Goal: Task Accomplishment & Management: Manage account settings

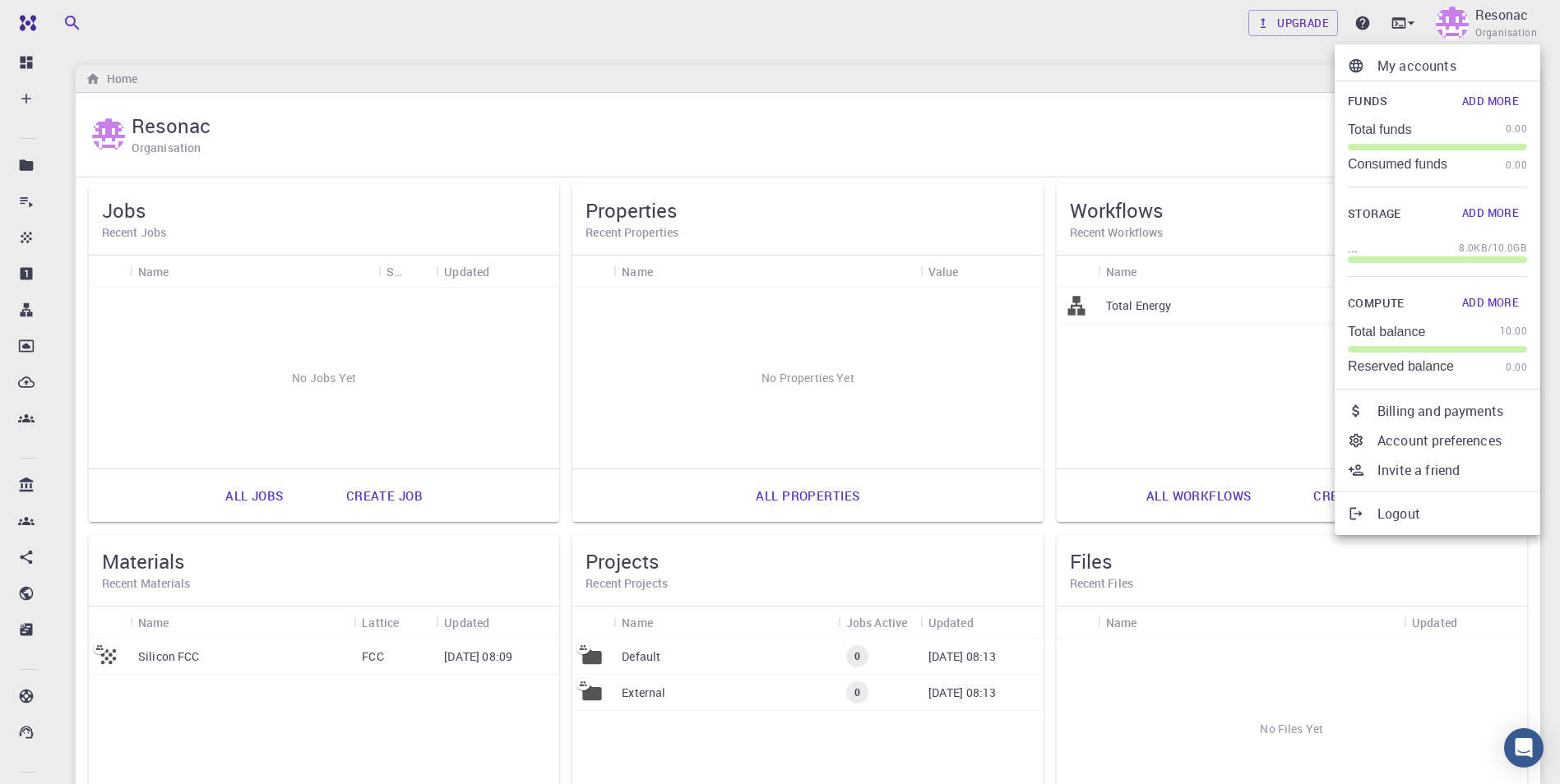
click at [768, 56] on div at bounding box center [780, 392] width 1560 height 784
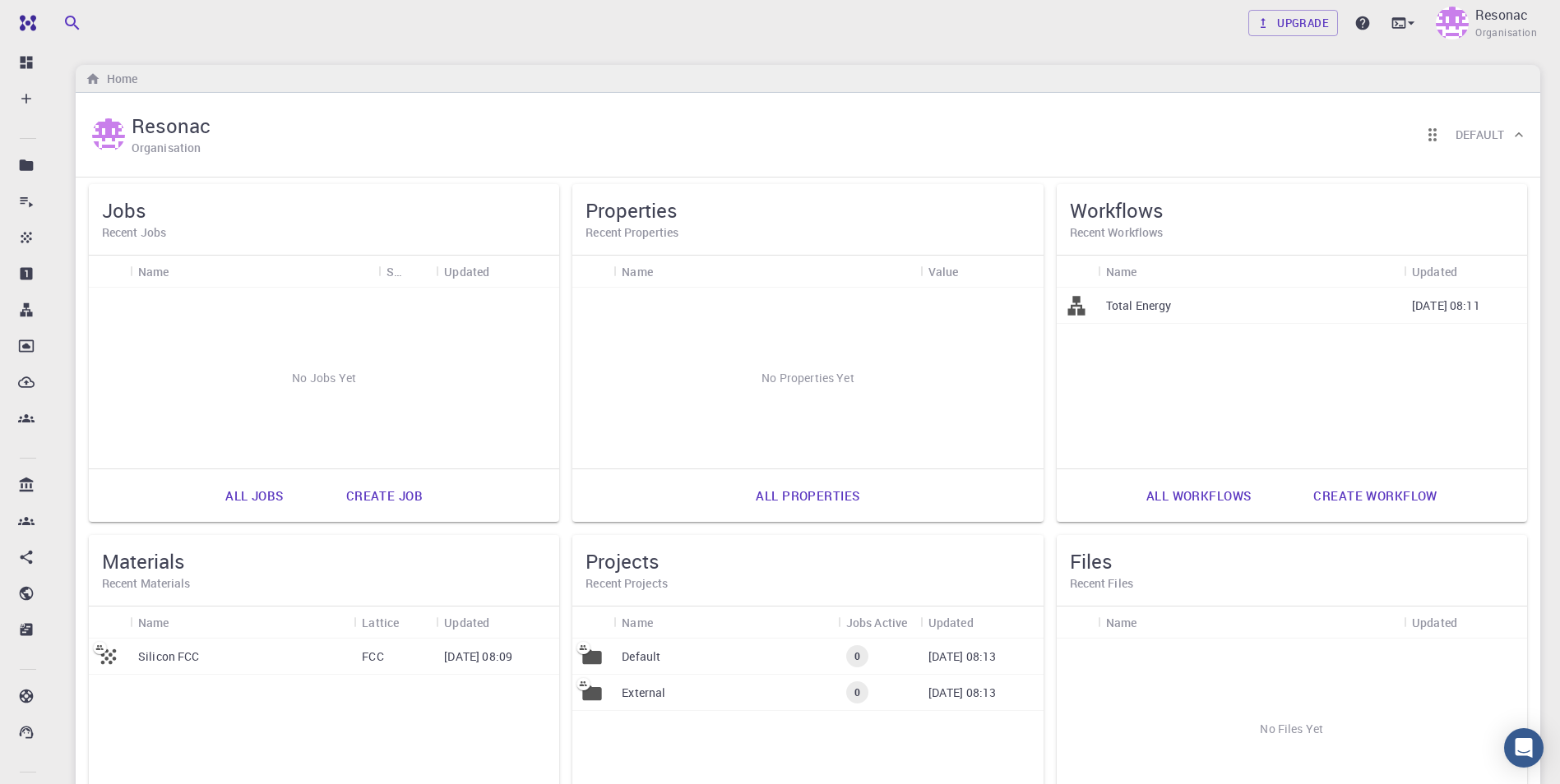
click at [768, 305] on p "Total Energy" at bounding box center [1139, 306] width 66 height 17
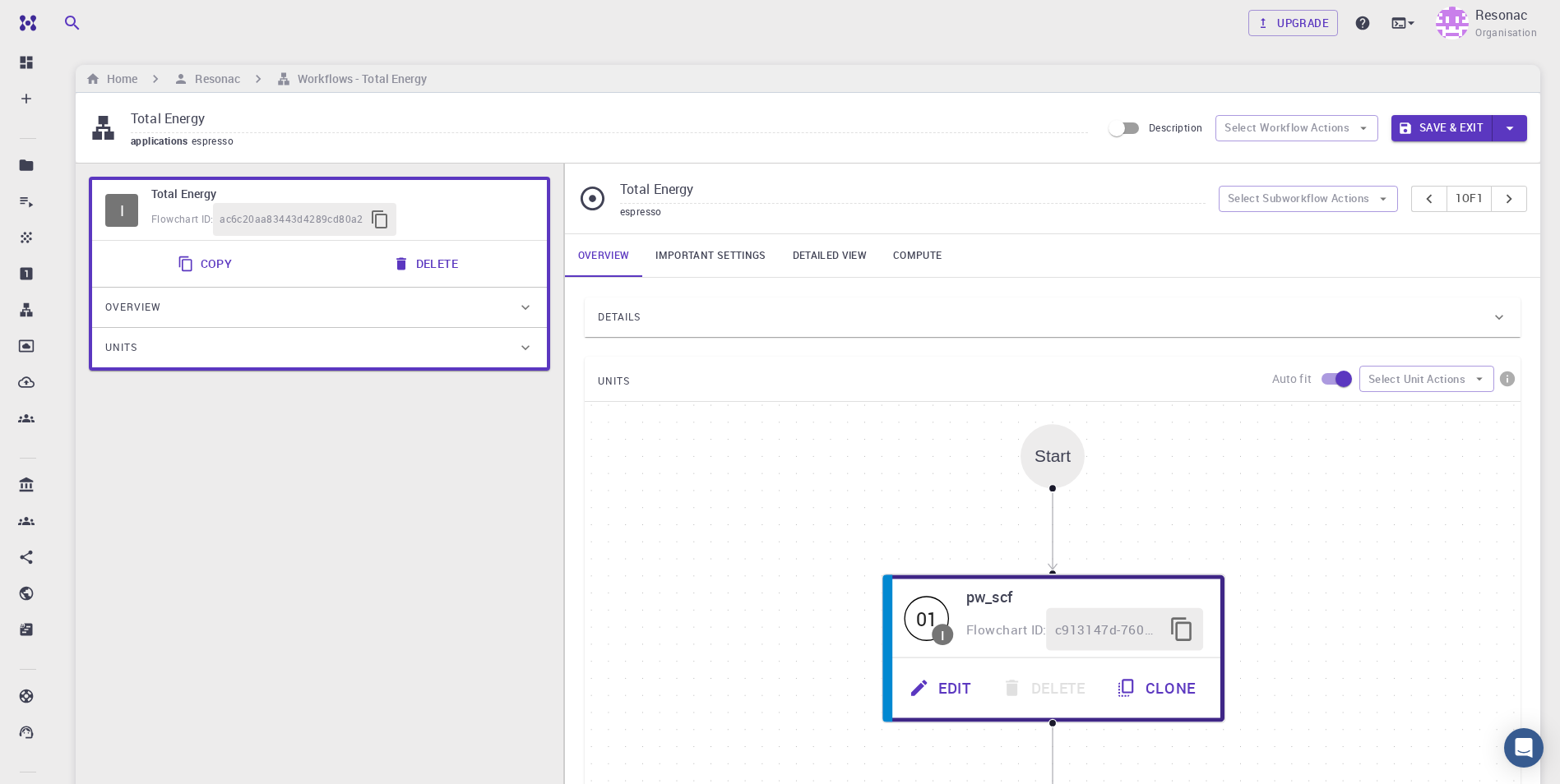
click at [521, 304] on icon at bounding box center [526, 308] width 17 height 17
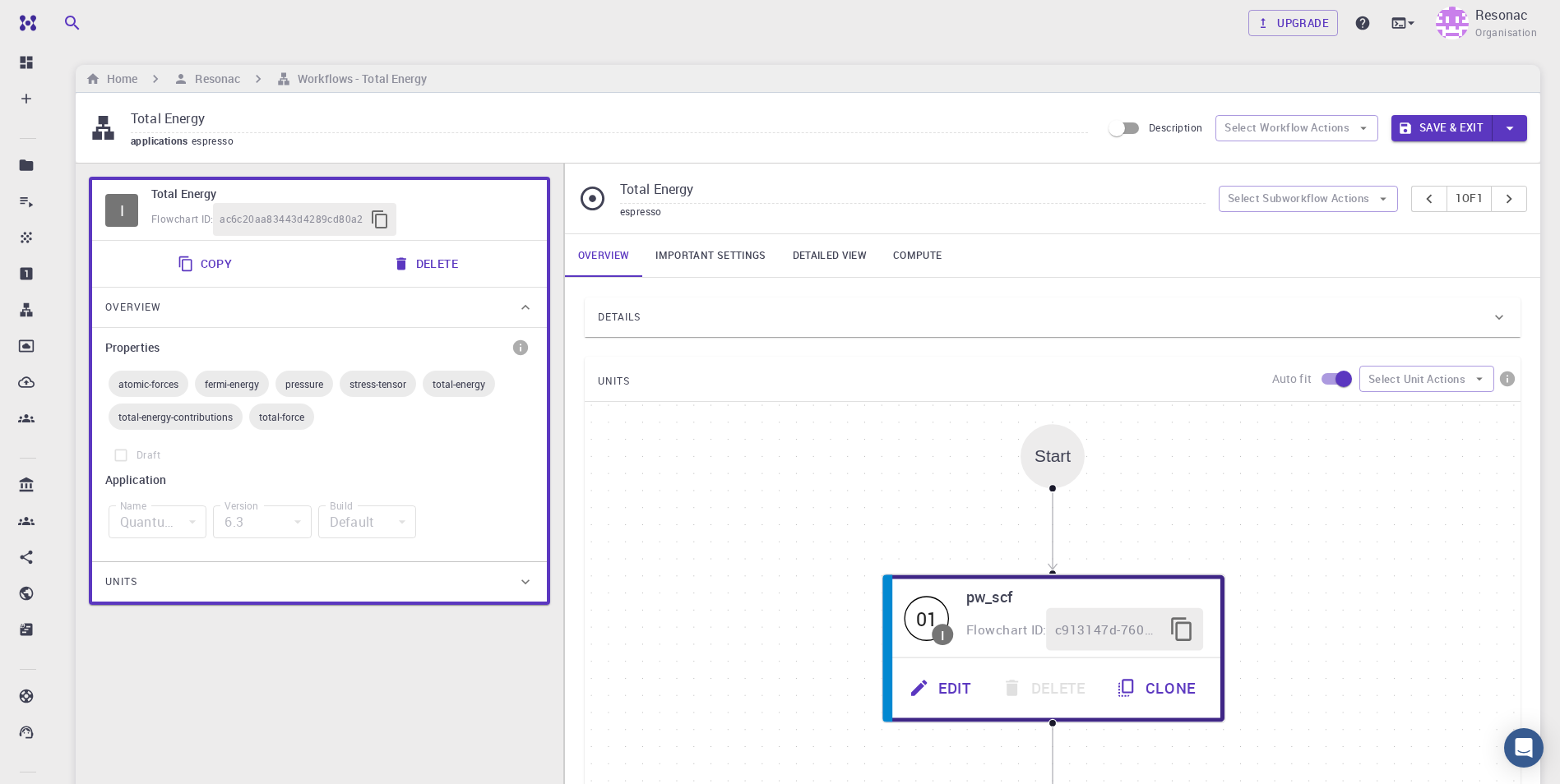
click at [521, 296] on div "Overview" at bounding box center [319, 307] width 455 height 39
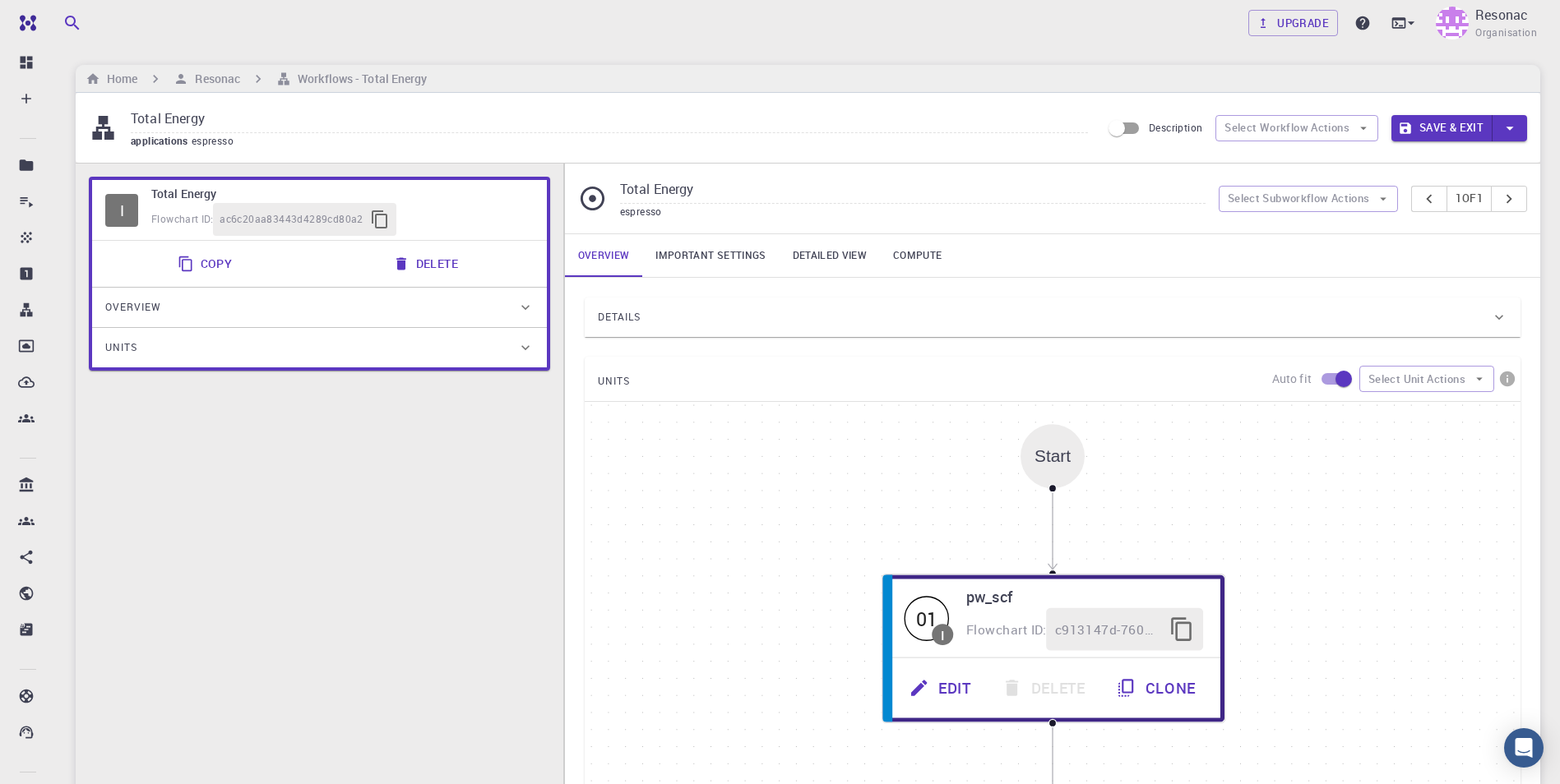
click at [518, 350] on icon at bounding box center [526, 348] width 17 height 17
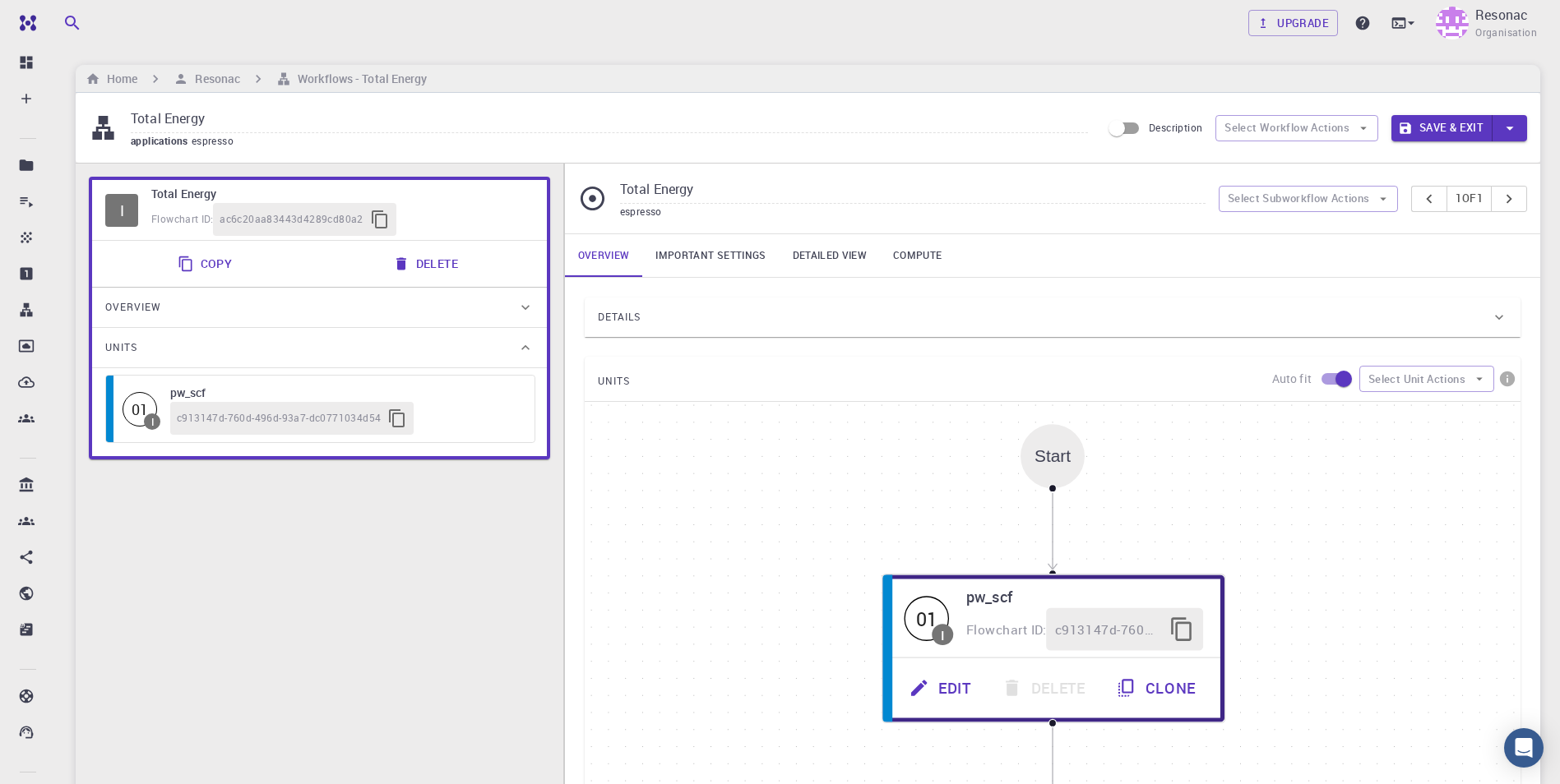
click at [522, 348] on icon at bounding box center [526, 348] width 17 height 17
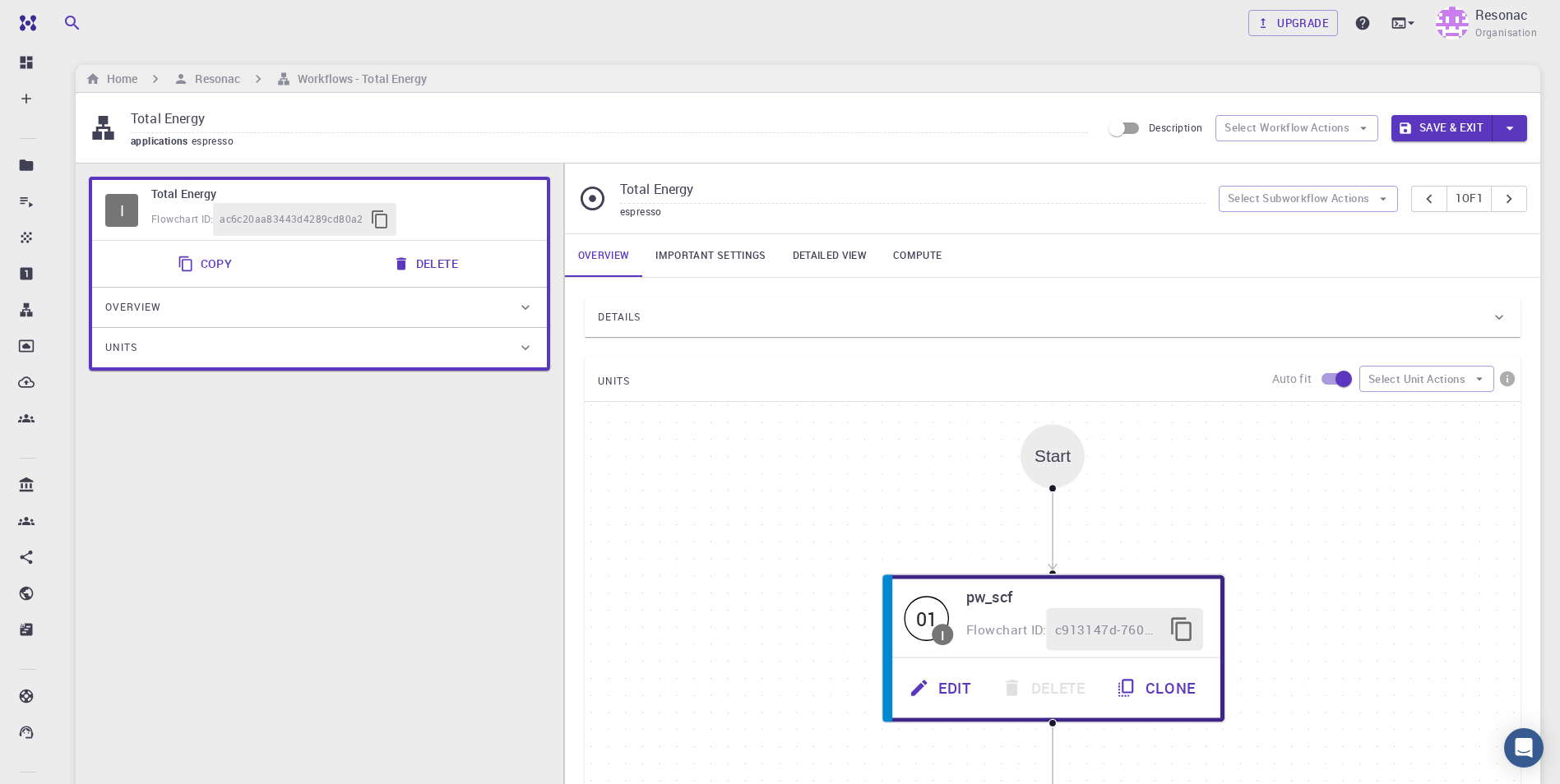
drag, startPoint x: 1040, startPoint y: 48, endPoint x: 1001, endPoint y: 35, distance: 41.1
click at [768, 47] on div "Upgrade Resonac Organisation Home Resonac Workflows - Total Energy Total Energy…" at bounding box center [808, 574] width 1504 height 1148
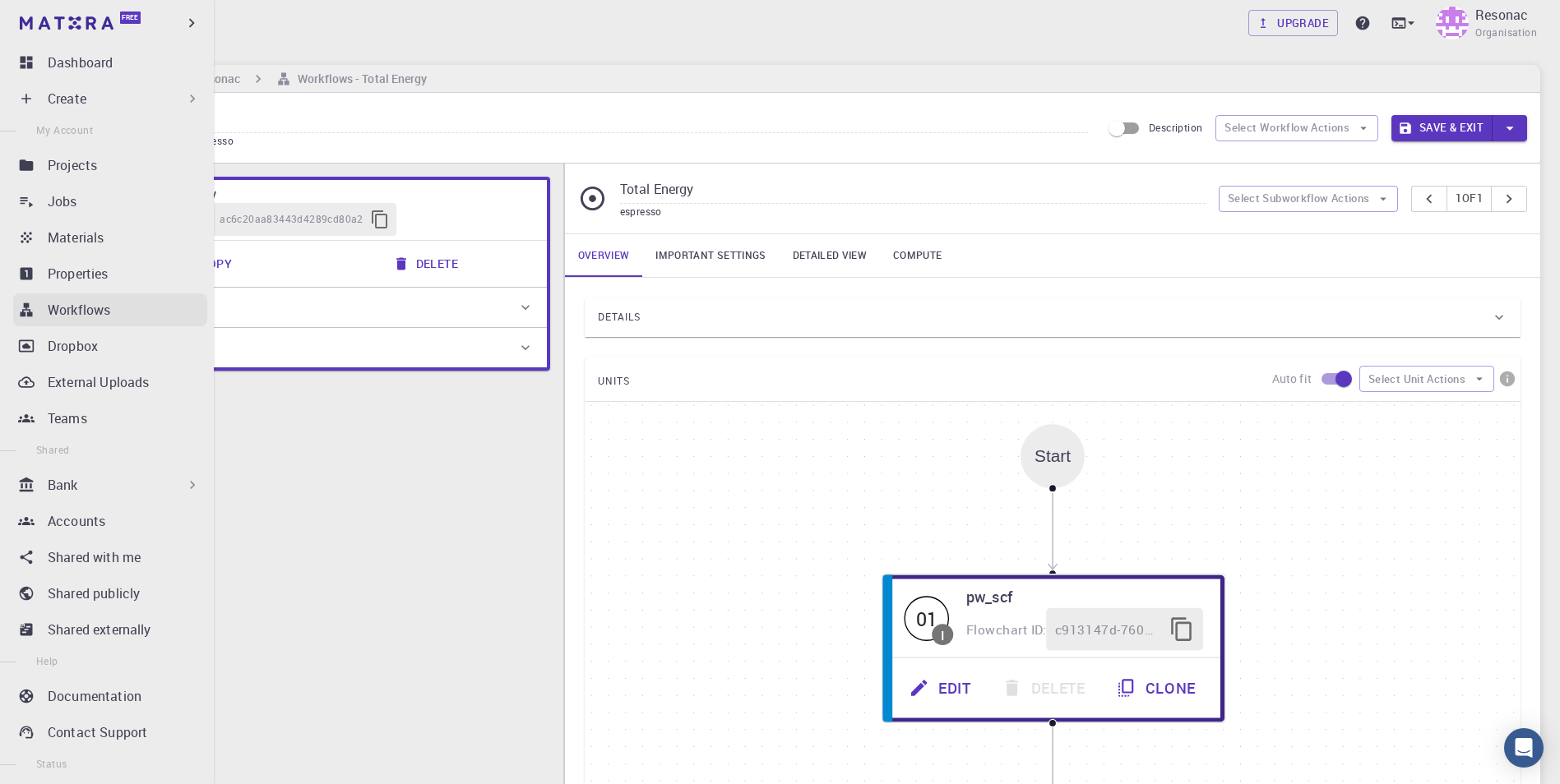
click at [79, 310] on p "Workflows" at bounding box center [78, 310] width 63 height 20
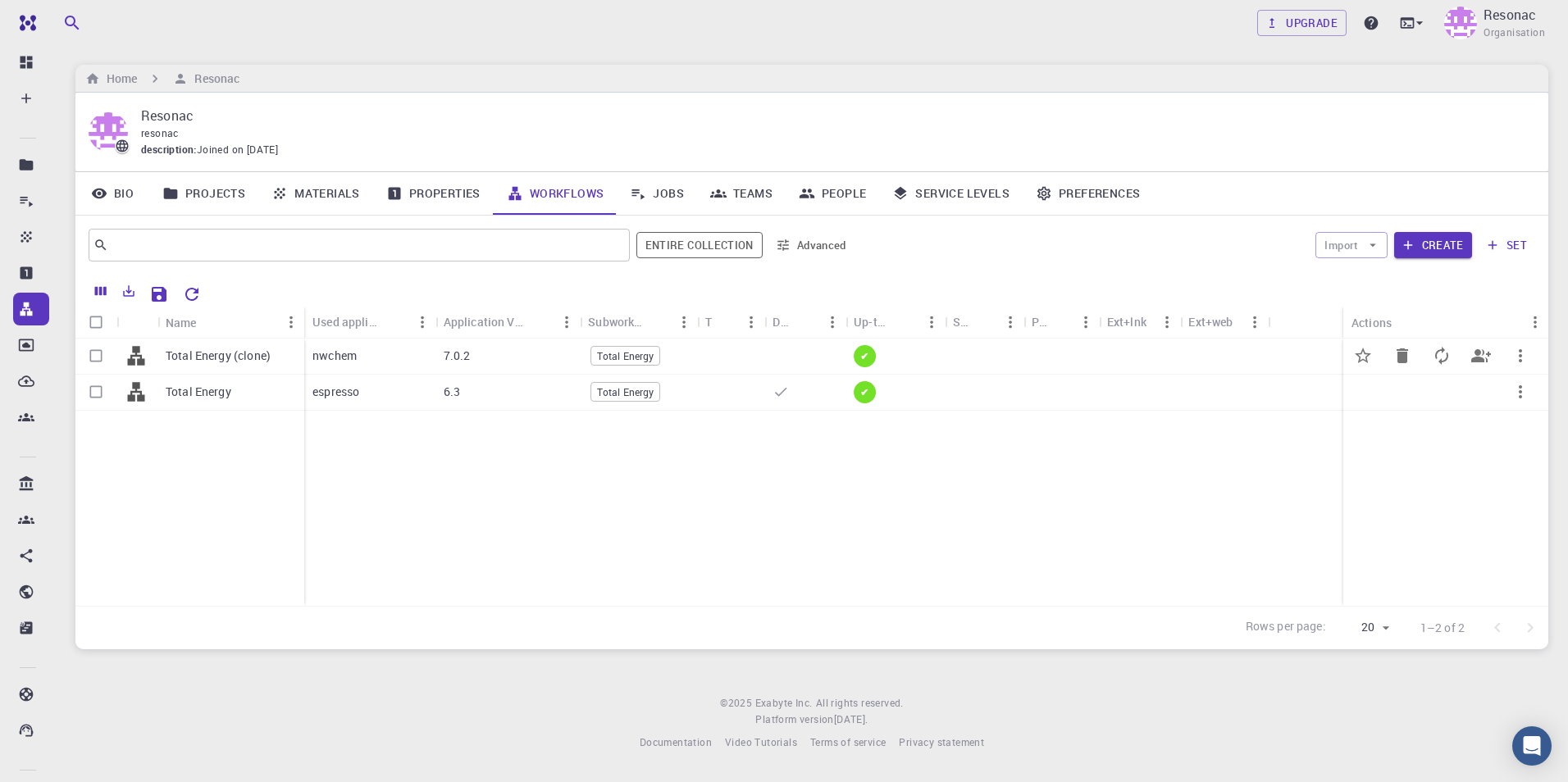
click at [214, 361] on p "Total Energy (clone)" at bounding box center [218, 356] width 105 height 17
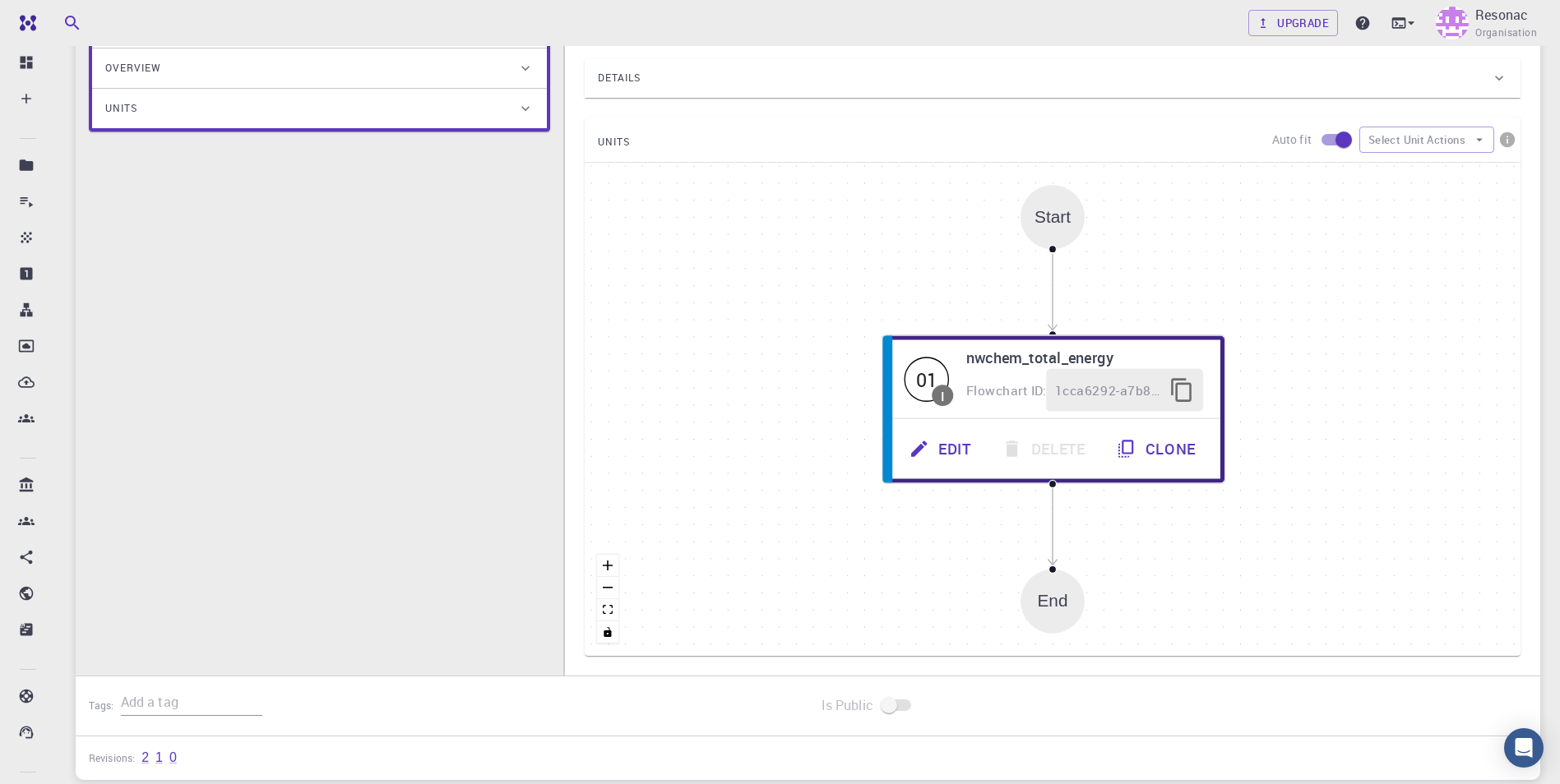
scroll to position [247, 0]
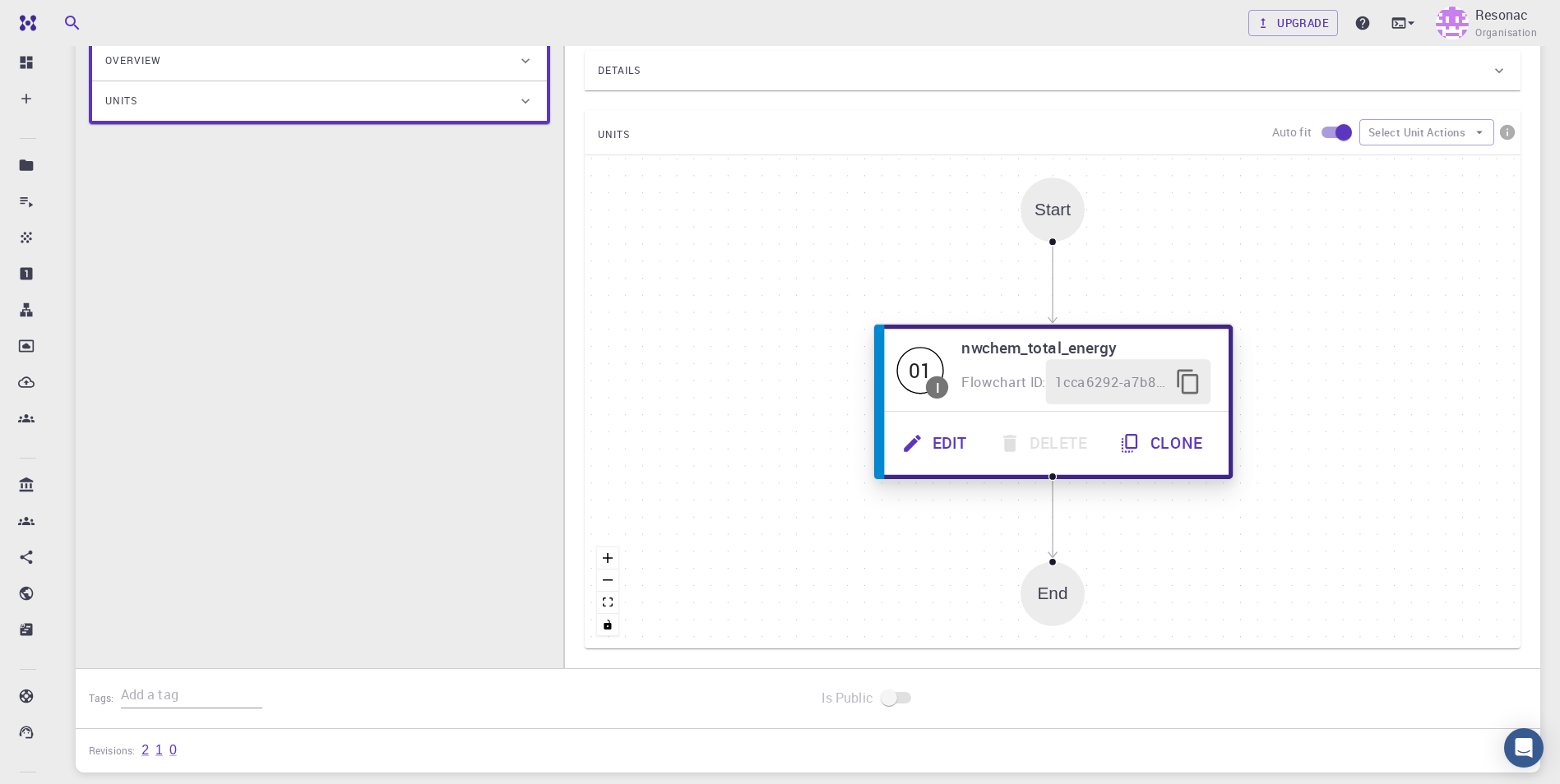
click at [768, 438] on button "Edit" at bounding box center [936, 444] width 97 height 45
click at [768, 440] on button "Edit" at bounding box center [937, 444] width 97 height 45
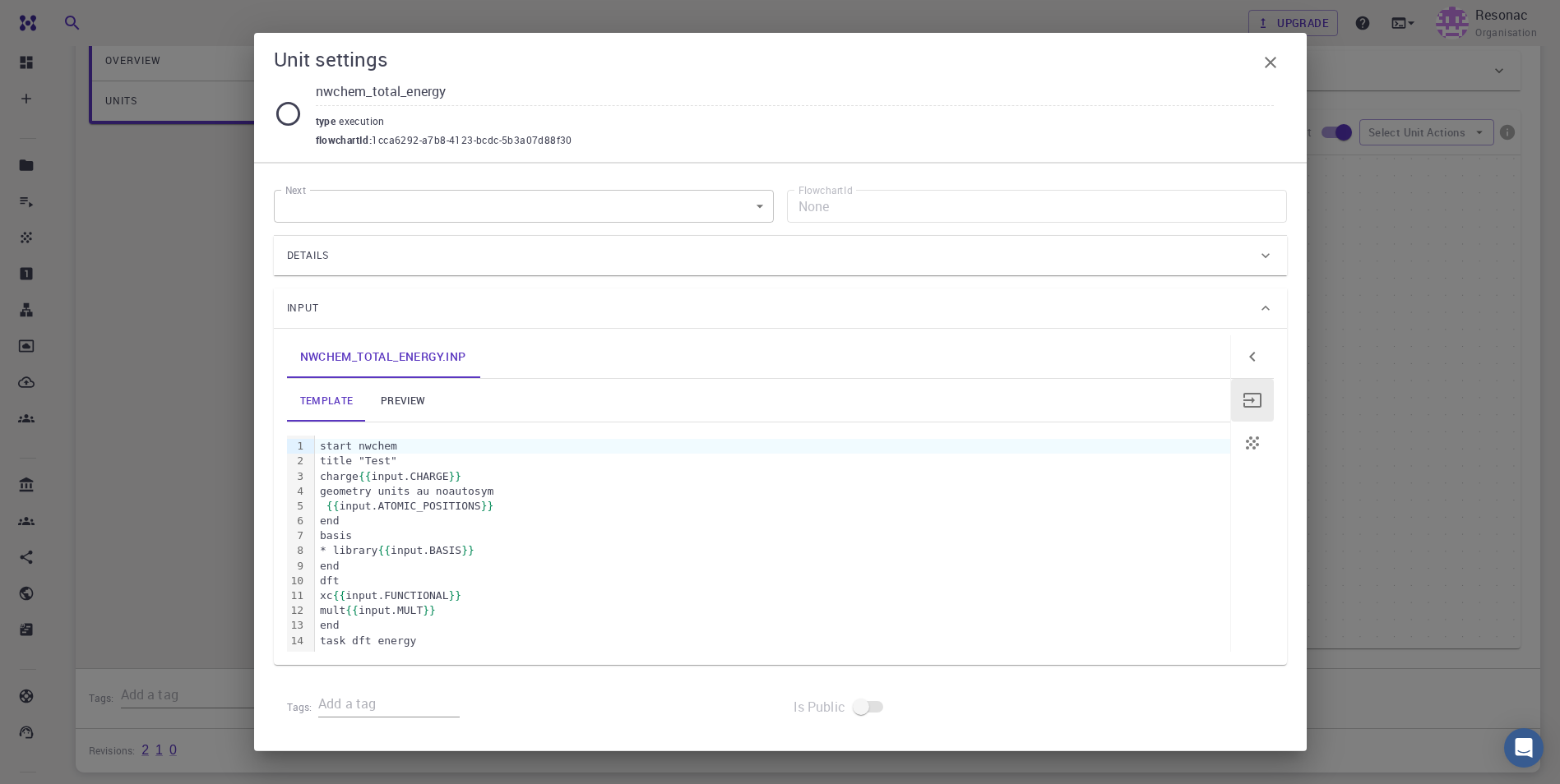
click at [404, 395] on link "preview" at bounding box center [403, 400] width 74 height 43
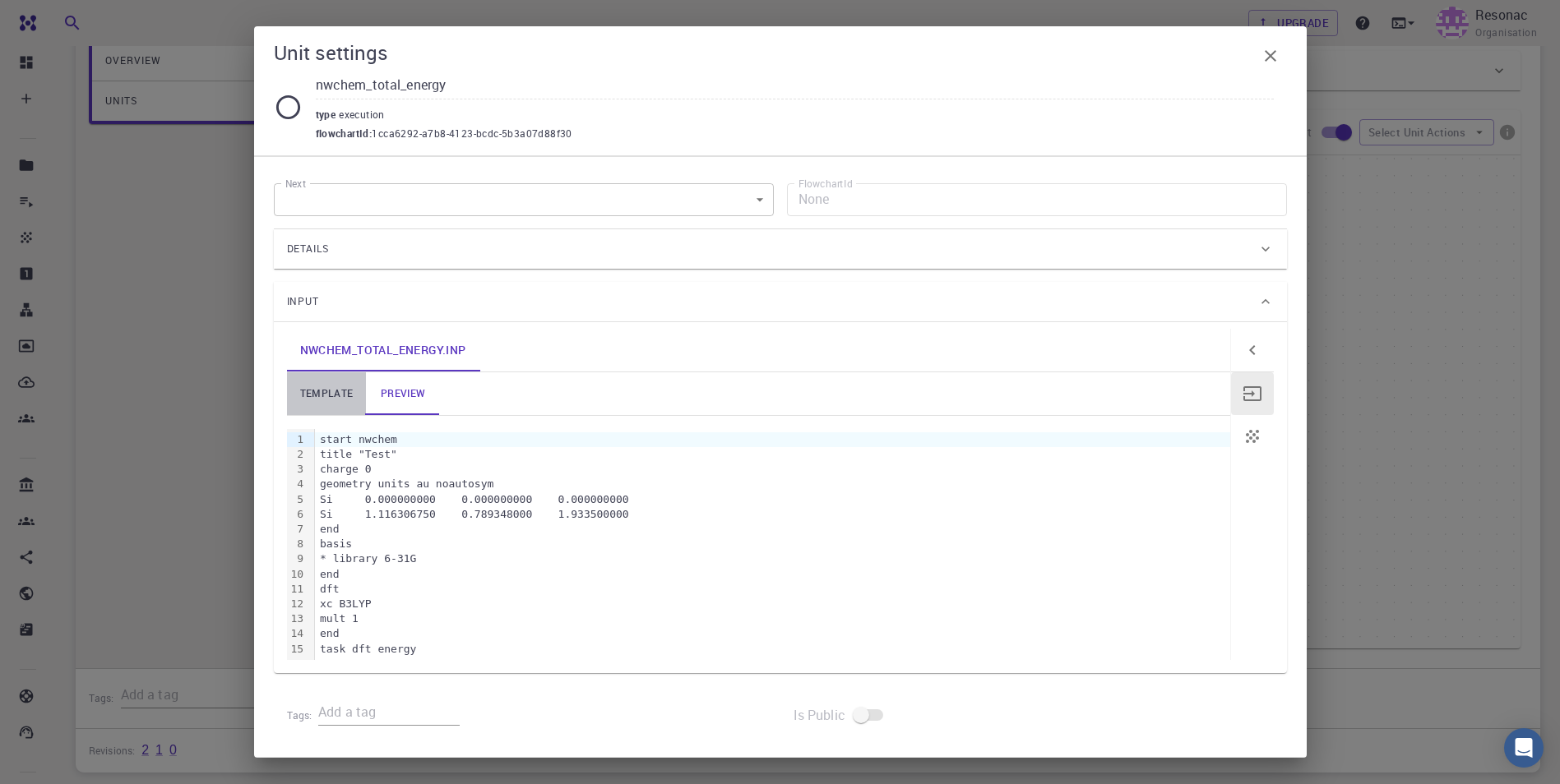
click at [321, 397] on link "template" at bounding box center [327, 394] width 80 height 43
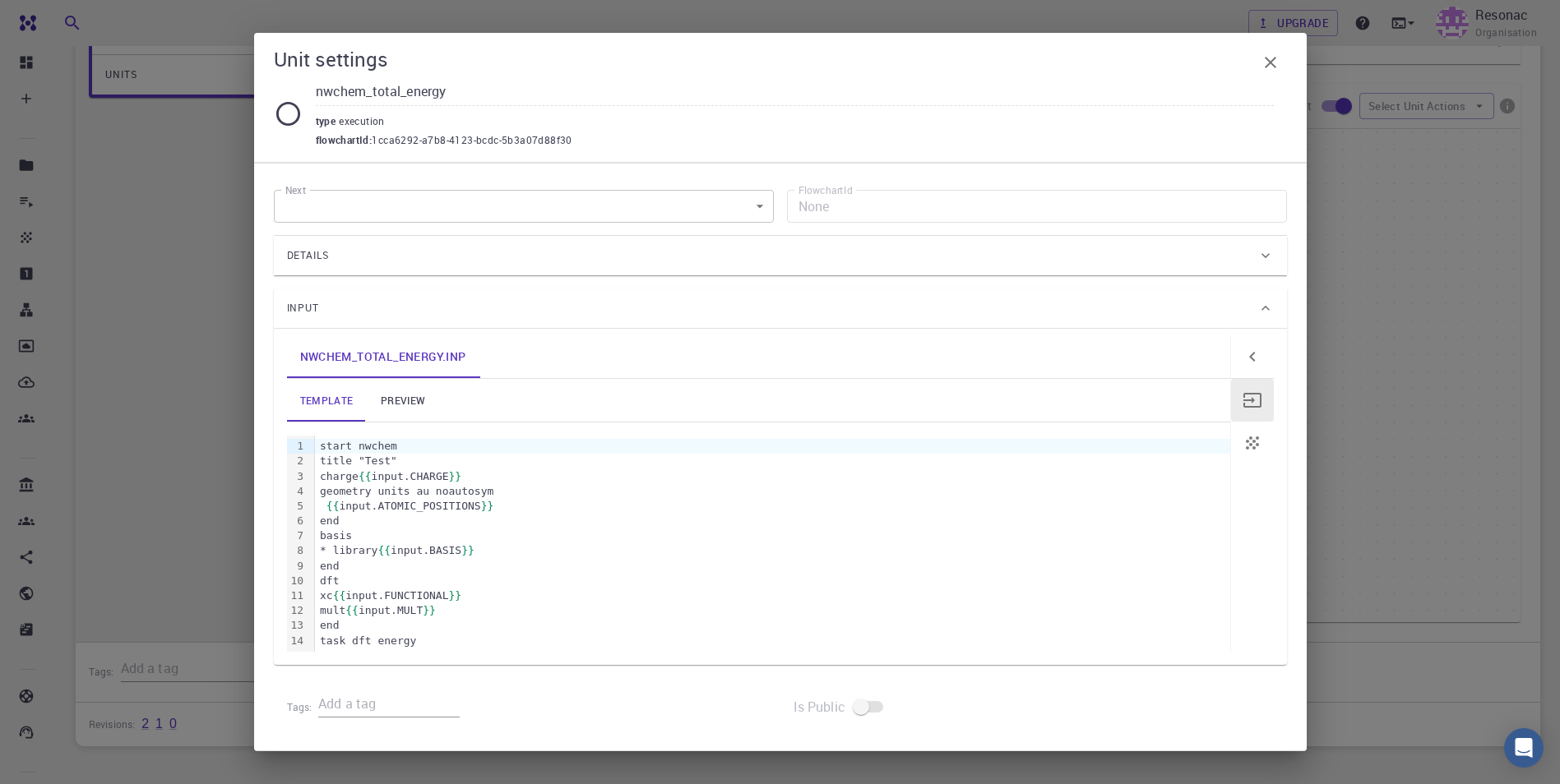
scroll to position [117, 0]
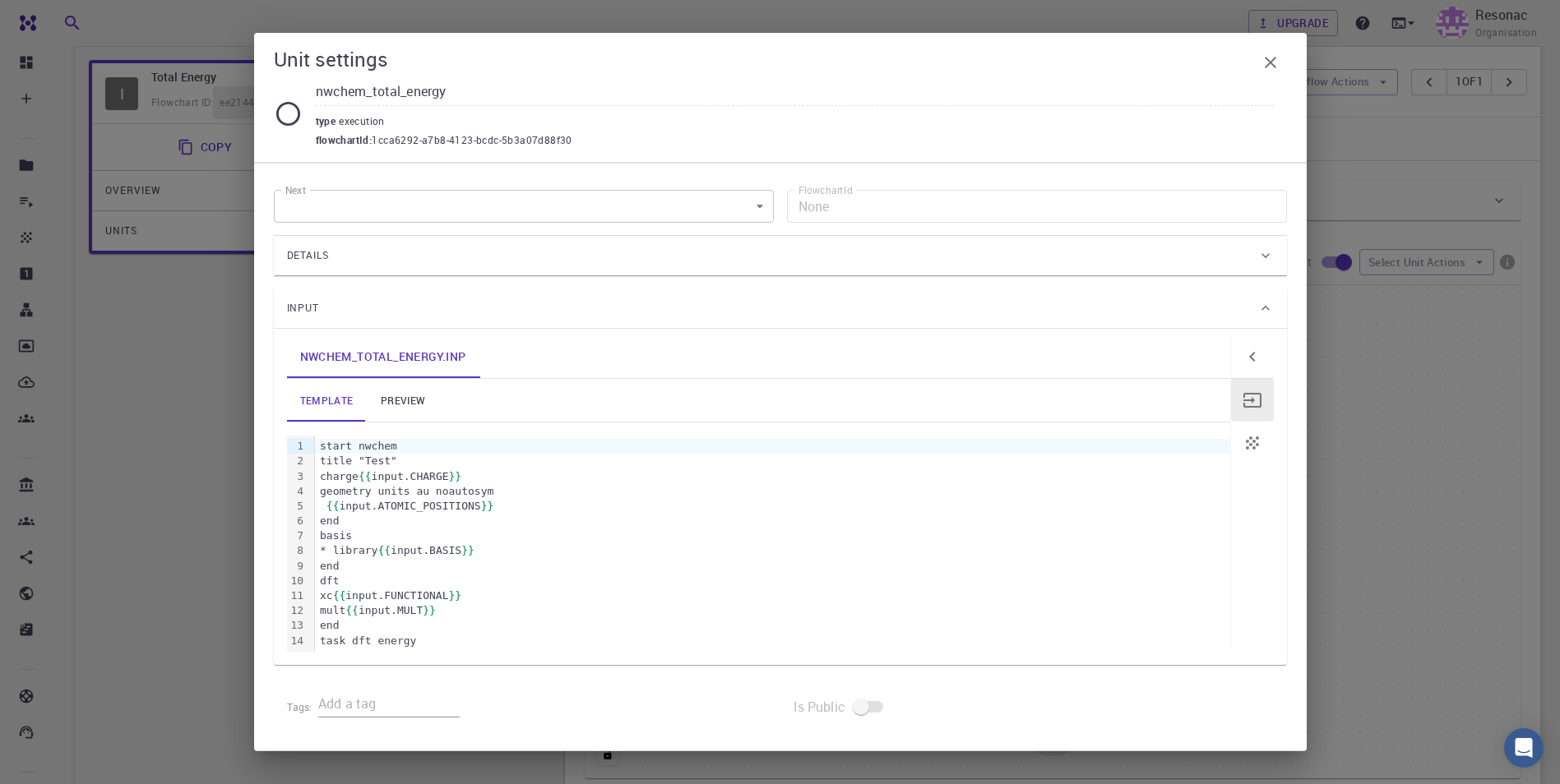
click at [768, 440] on icon "button" at bounding box center [1252, 443] width 13 height 13
click at [768, 398] on icon "button" at bounding box center [1252, 400] width 18 height 15
click at [381, 400] on link "preview" at bounding box center [403, 400] width 74 height 43
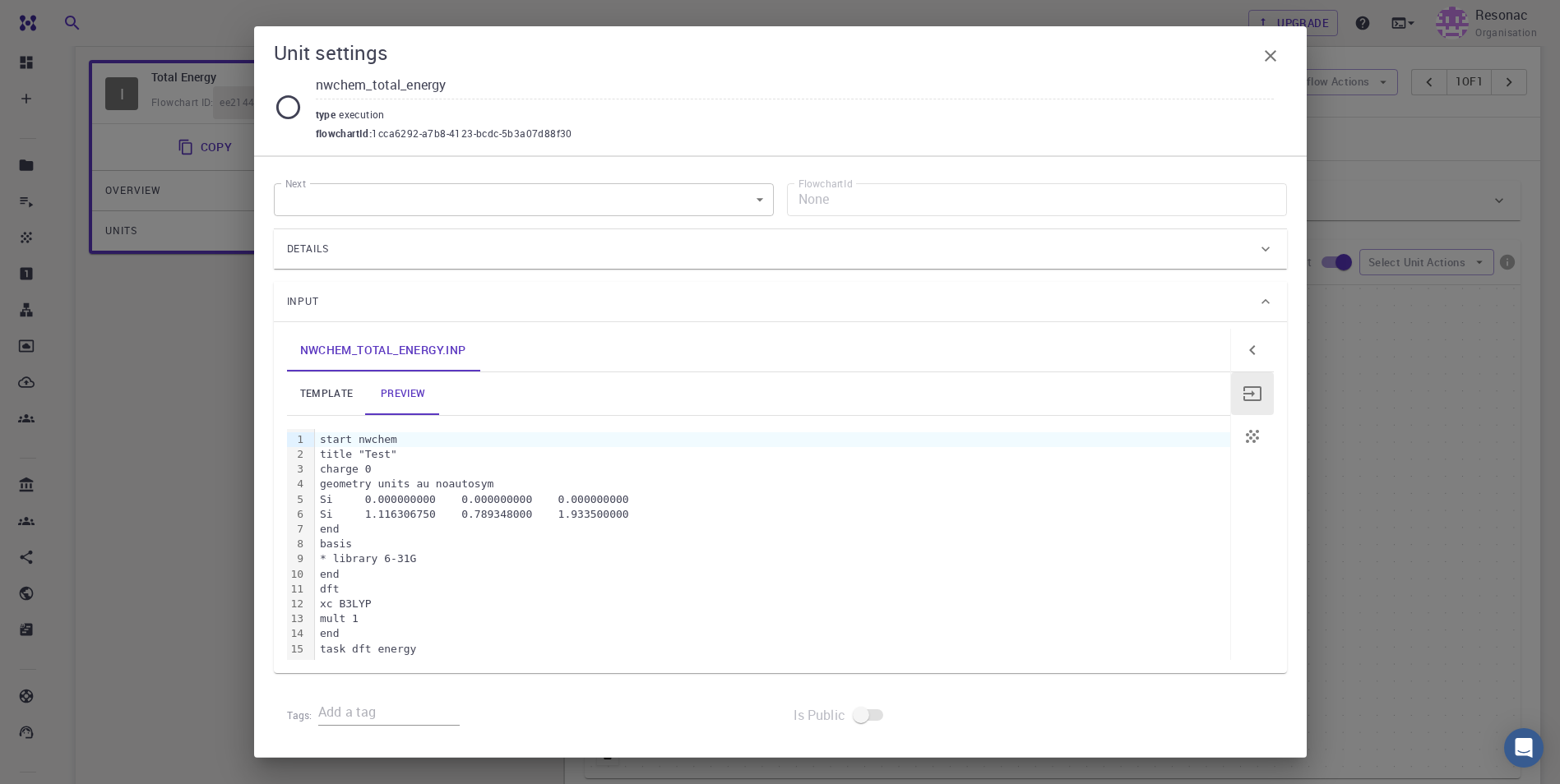
click at [768, 250] on div "Details" at bounding box center [772, 249] width 970 height 27
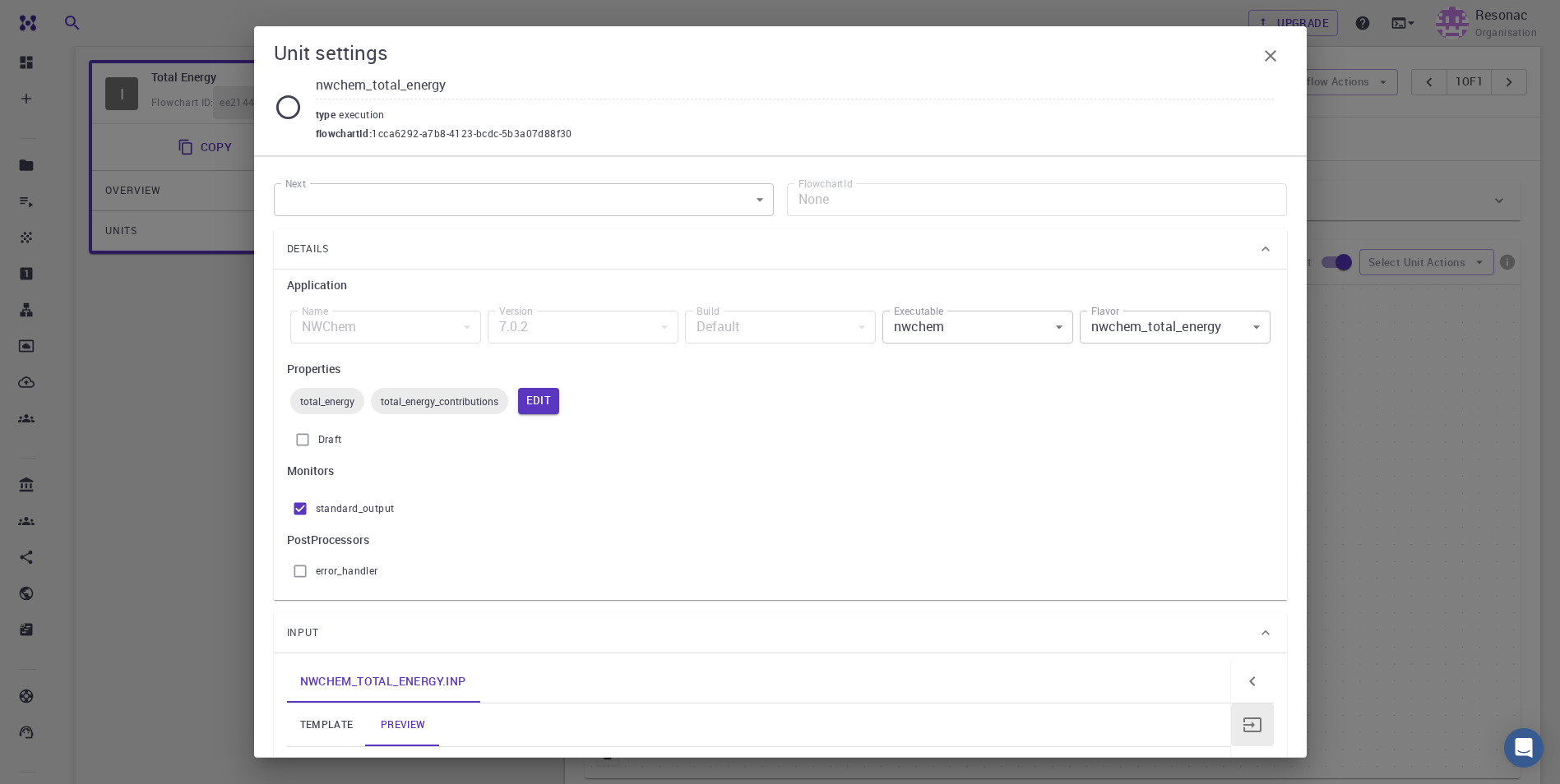
click at [768, 250] on icon at bounding box center [1266, 249] width 17 height 17
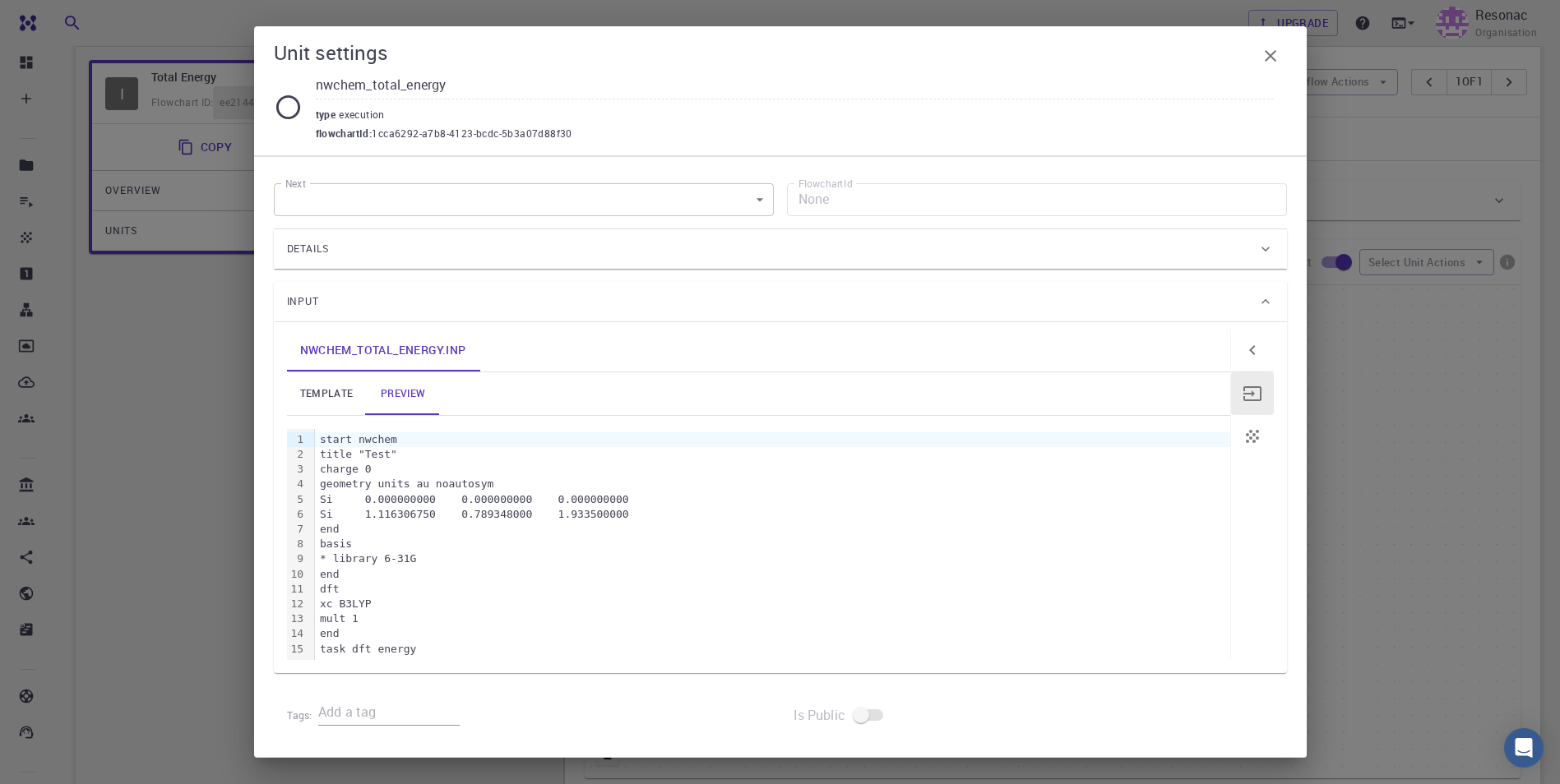
click at [768, 249] on icon at bounding box center [1266, 249] width 17 height 17
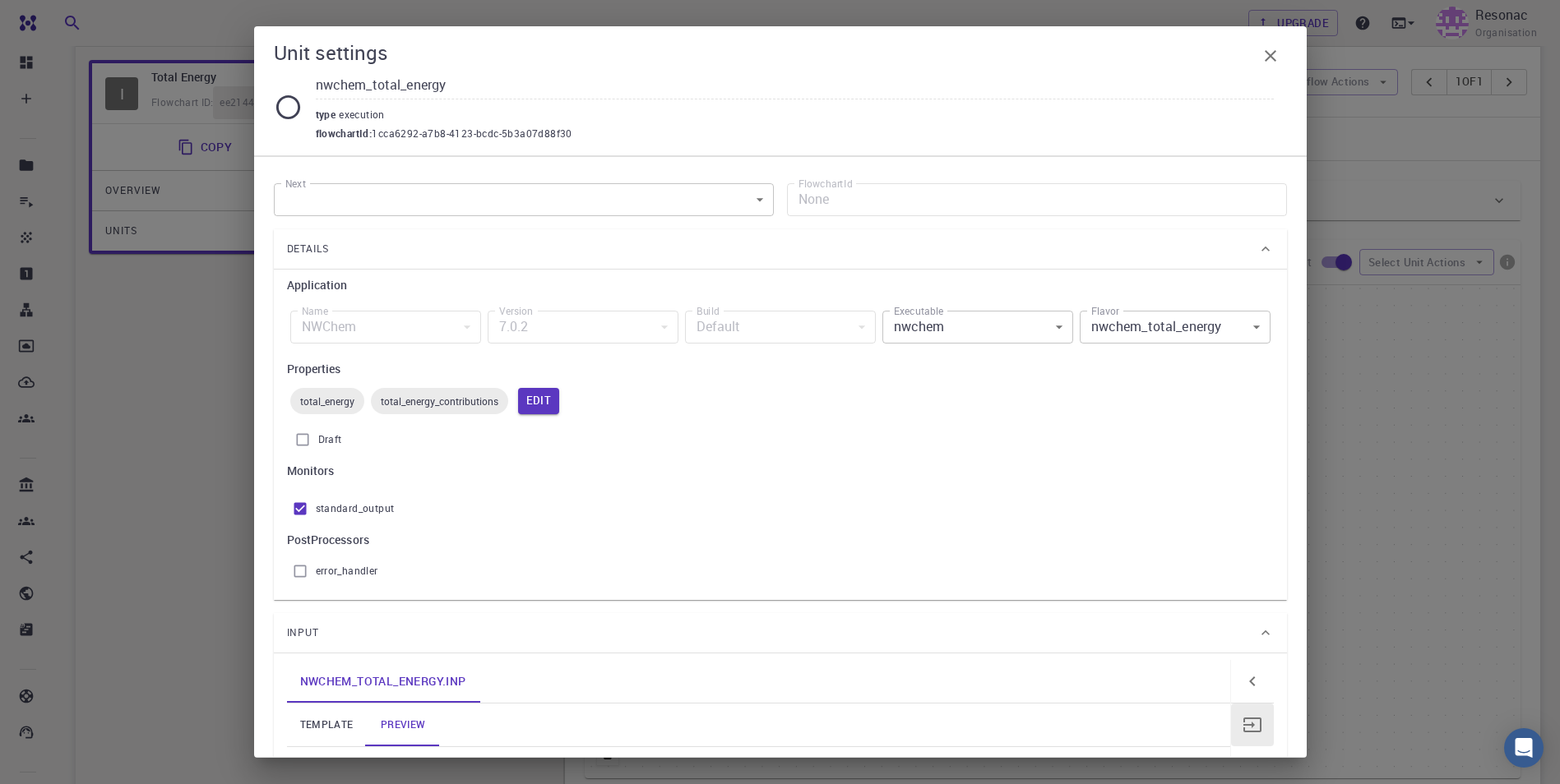
click at [768, 328] on body "Free Dashboard Create New Job New Material Create Material Upload File Import f…" at bounding box center [780, 457] width 1560 height 1148
click at [768, 328] on div at bounding box center [780, 392] width 1560 height 784
click at [768, 335] on body "Free Dashboard Create New Job New Material Create Material Upload File Import f…" at bounding box center [780, 457] width 1560 height 1148
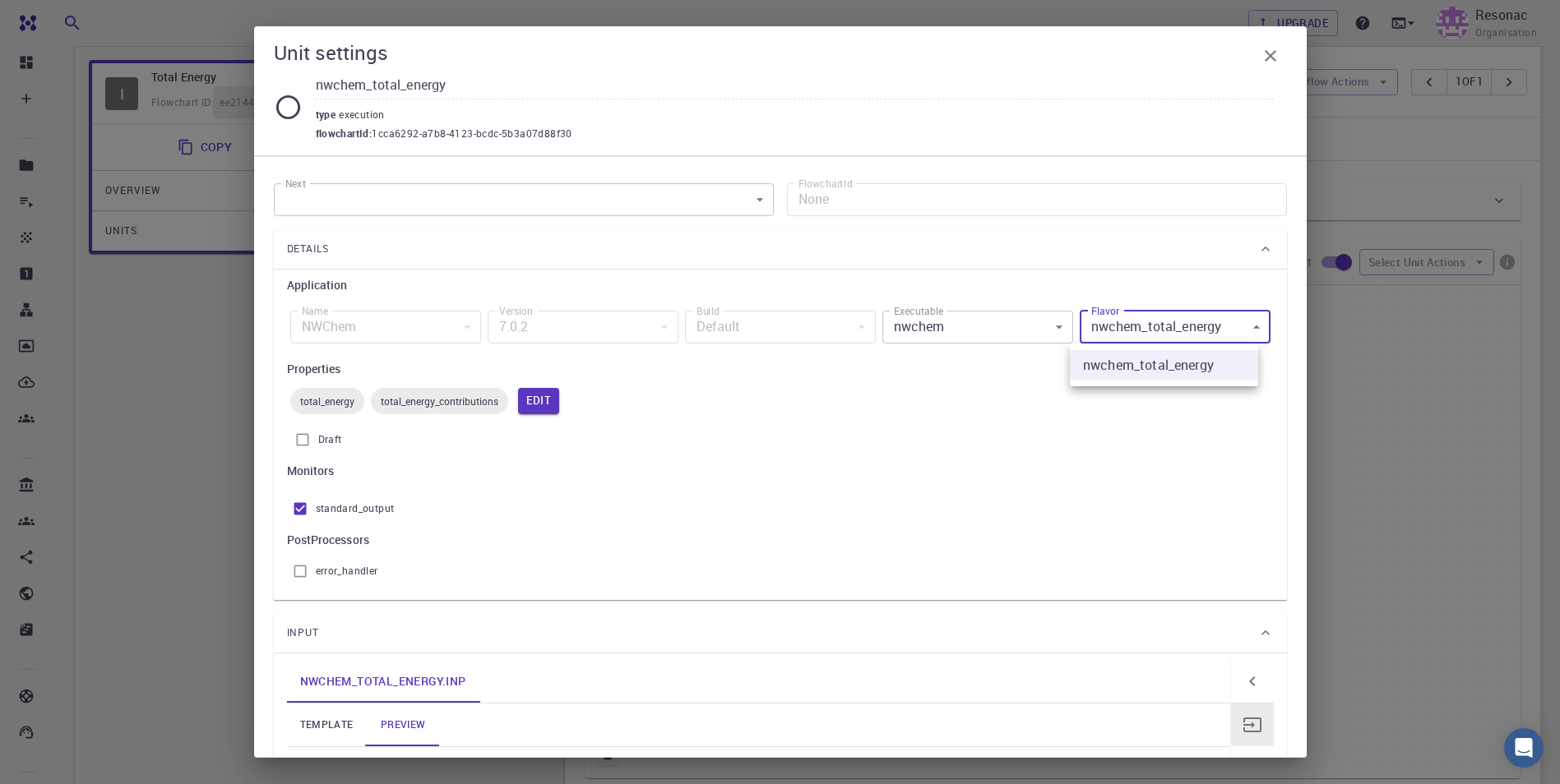
click at [768, 334] on div at bounding box center [780, 392] width 1560 height 784
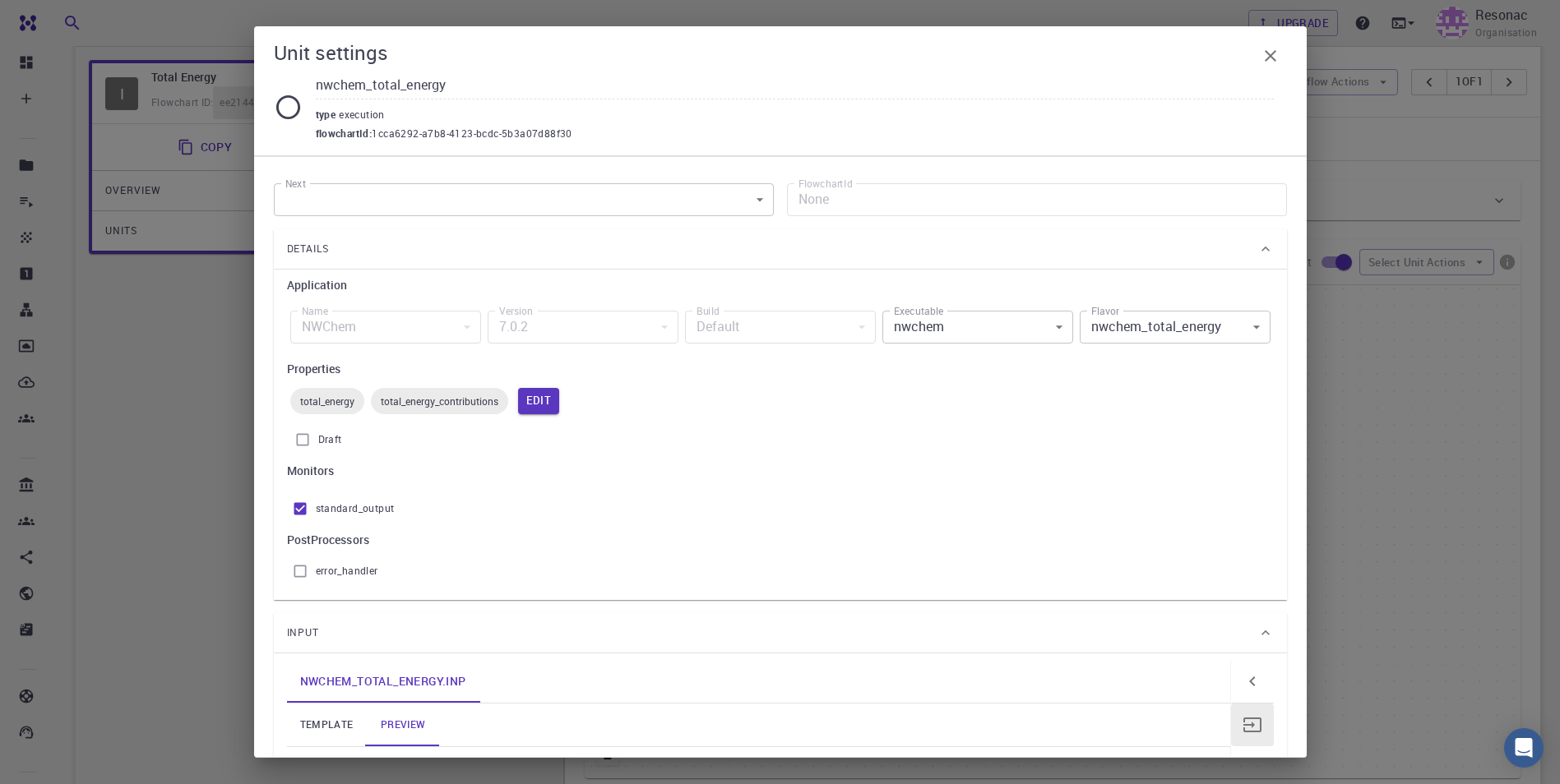
click at [740, 389] on div "total_energy total_energy_contributions Edit" at bounding box center [780, 400] width 987 height 33
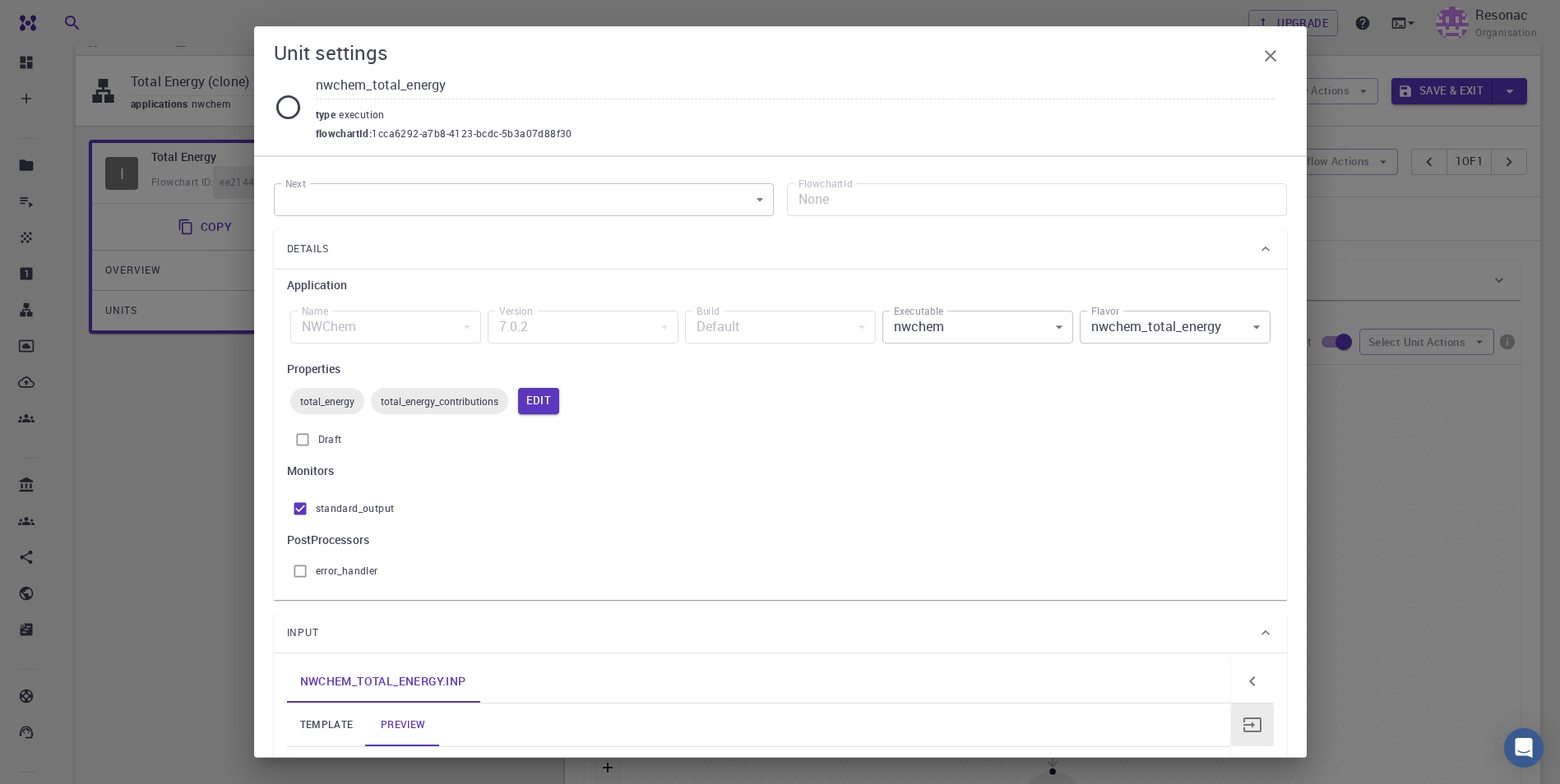
scroll to position [0, 0]
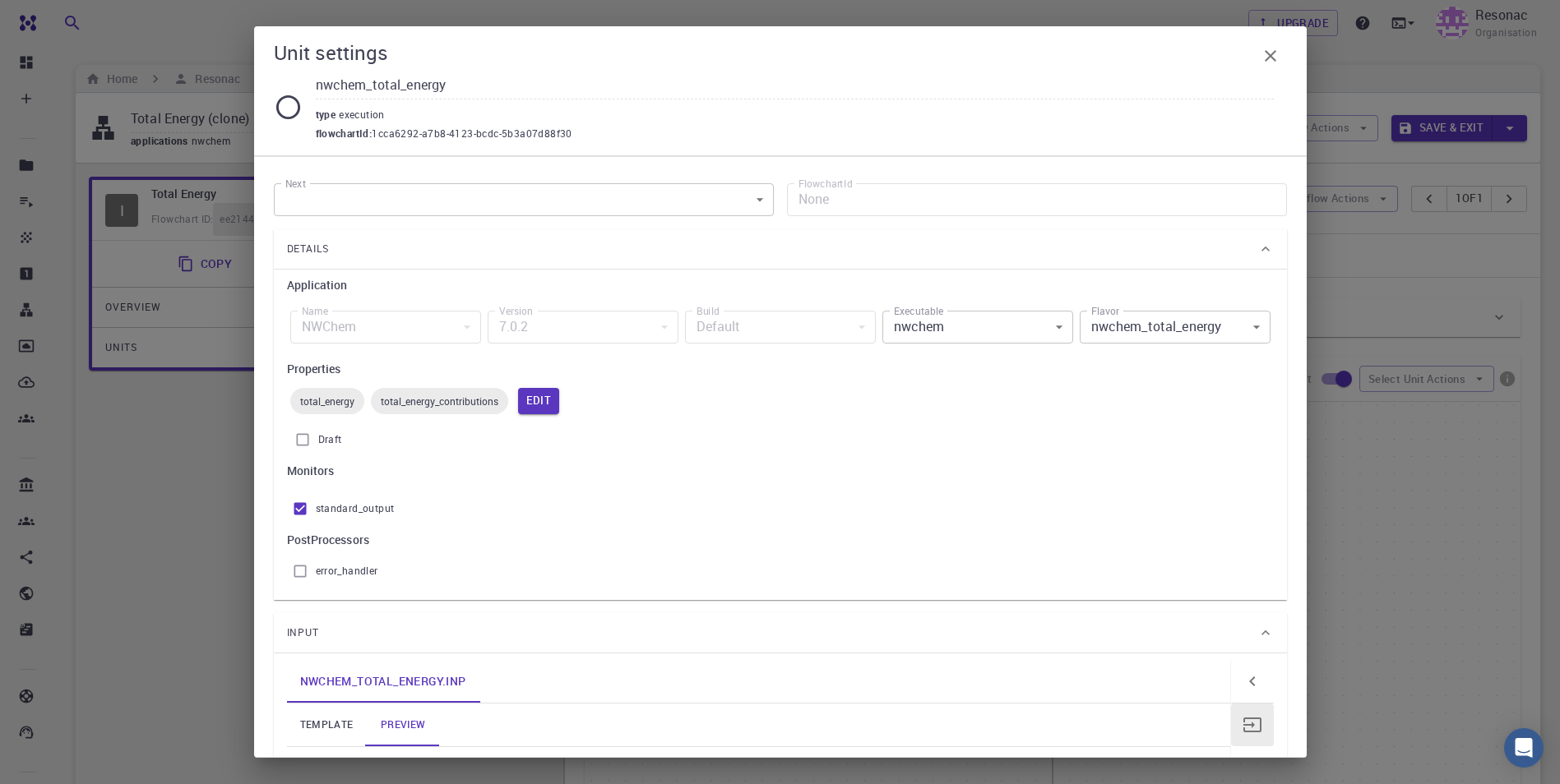
click at [545, 192] on body "Free Dashboard Create New Job New Material Create Material Upload File Import f…" at bounding box center [780, 574] width 1560 height 1148
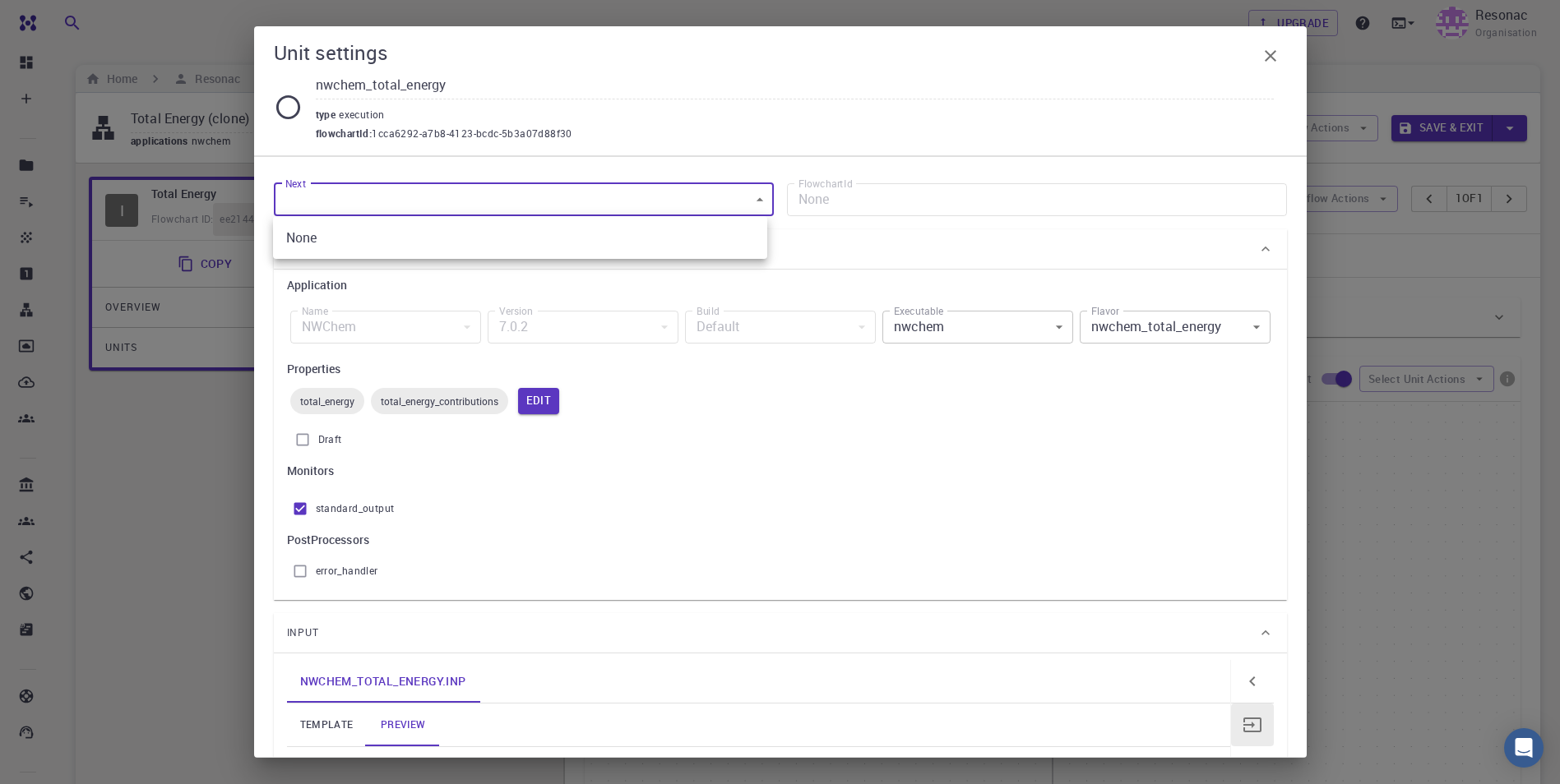
click at [768, 61] on div at bounding box center [780, 392] width 1560 height 784
click at [768, 58] on icon "button" at bounding box center [1271, 56] width 20 height 20
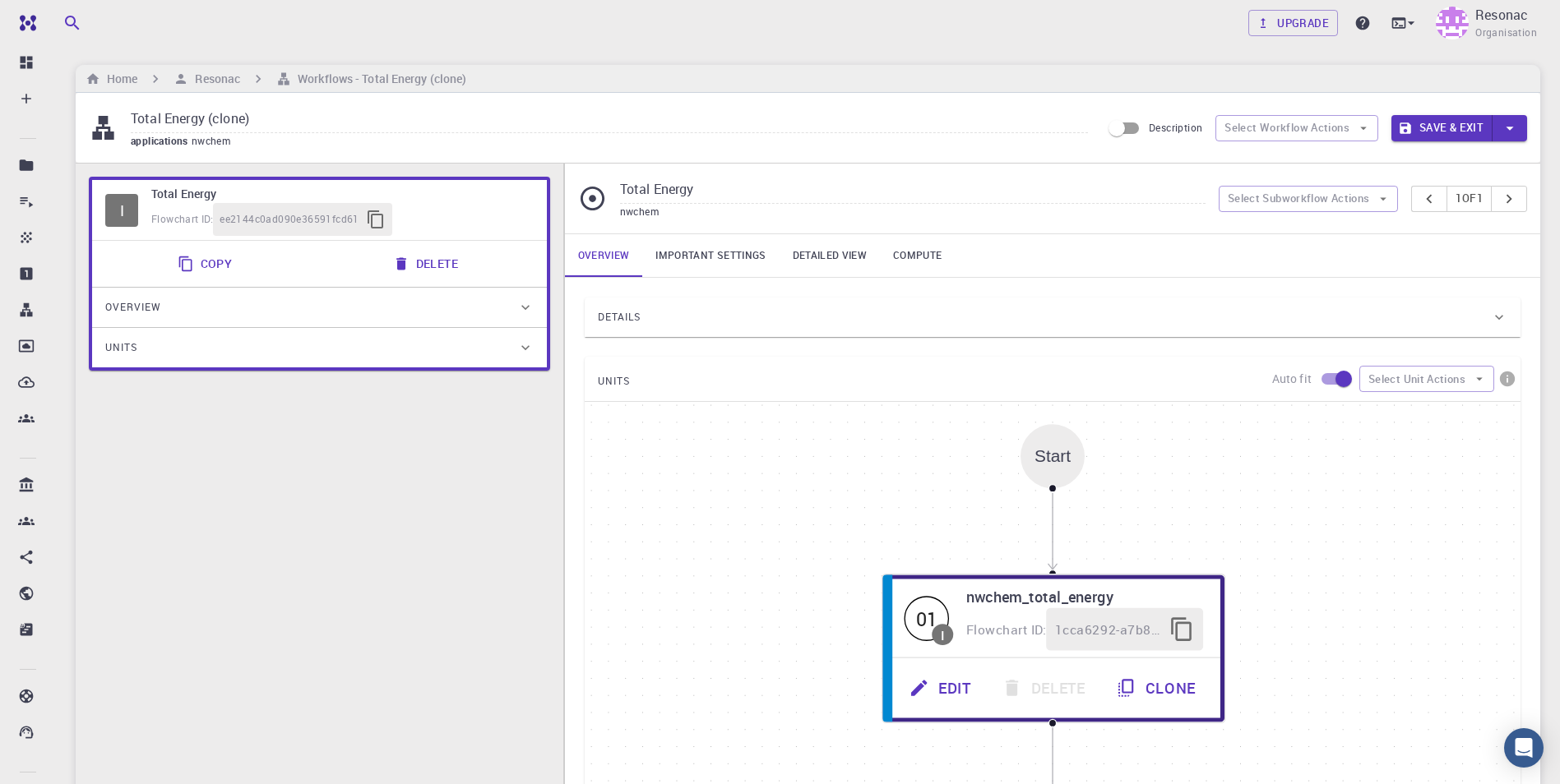
click at [768, 130] on button "button" at bounding box center [1509, 128] width 34 height 27
click at [768, 129] on div at bounding box center [780, 392] width 1560 height 784
click at [768, 60] on div "Upgrade Resonac Organisation Home Resonac Workflows - Total Energy (clone) Tota…" at bounding box center [808, 574] width 1504 height 1148
click at [768, 17] on img at bounding box center [1452, 23] width 33 height 33
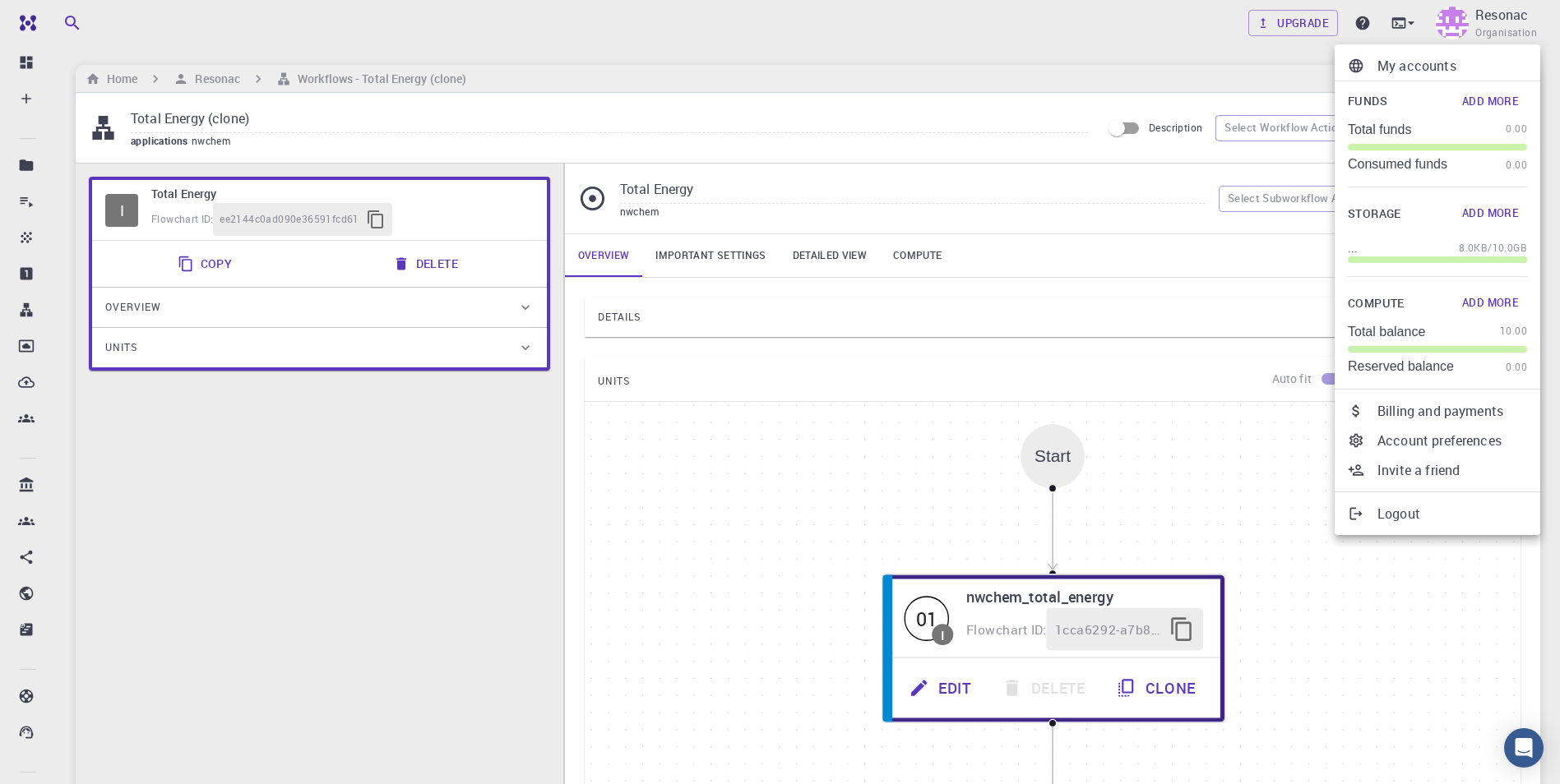
click at [768, 444] on p "Account preferences" at bounding box center [1452, 440] width 149 height 20
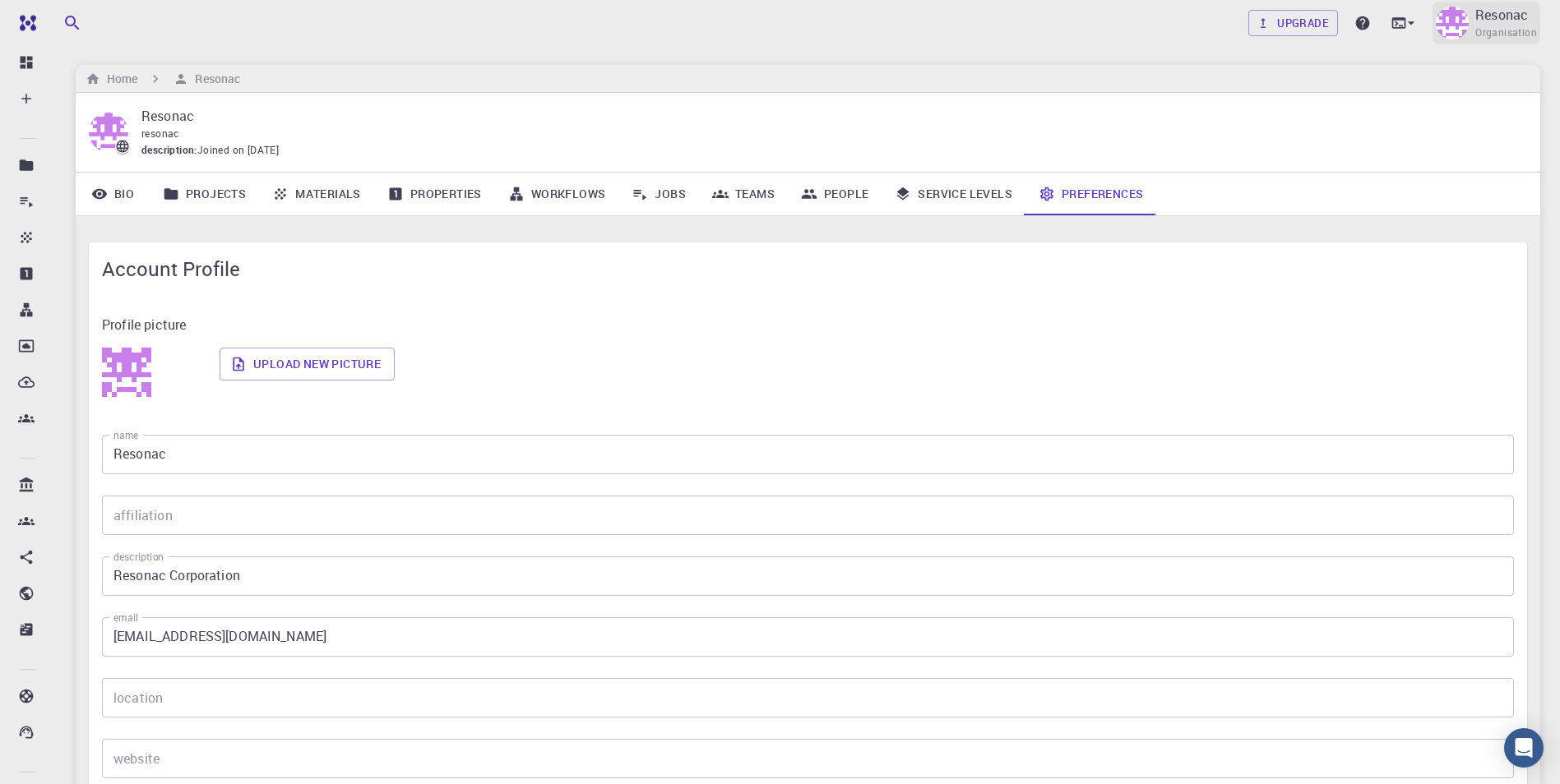
click at [768, 28] on img at bounding box center [1452, 23] width 33 height 33
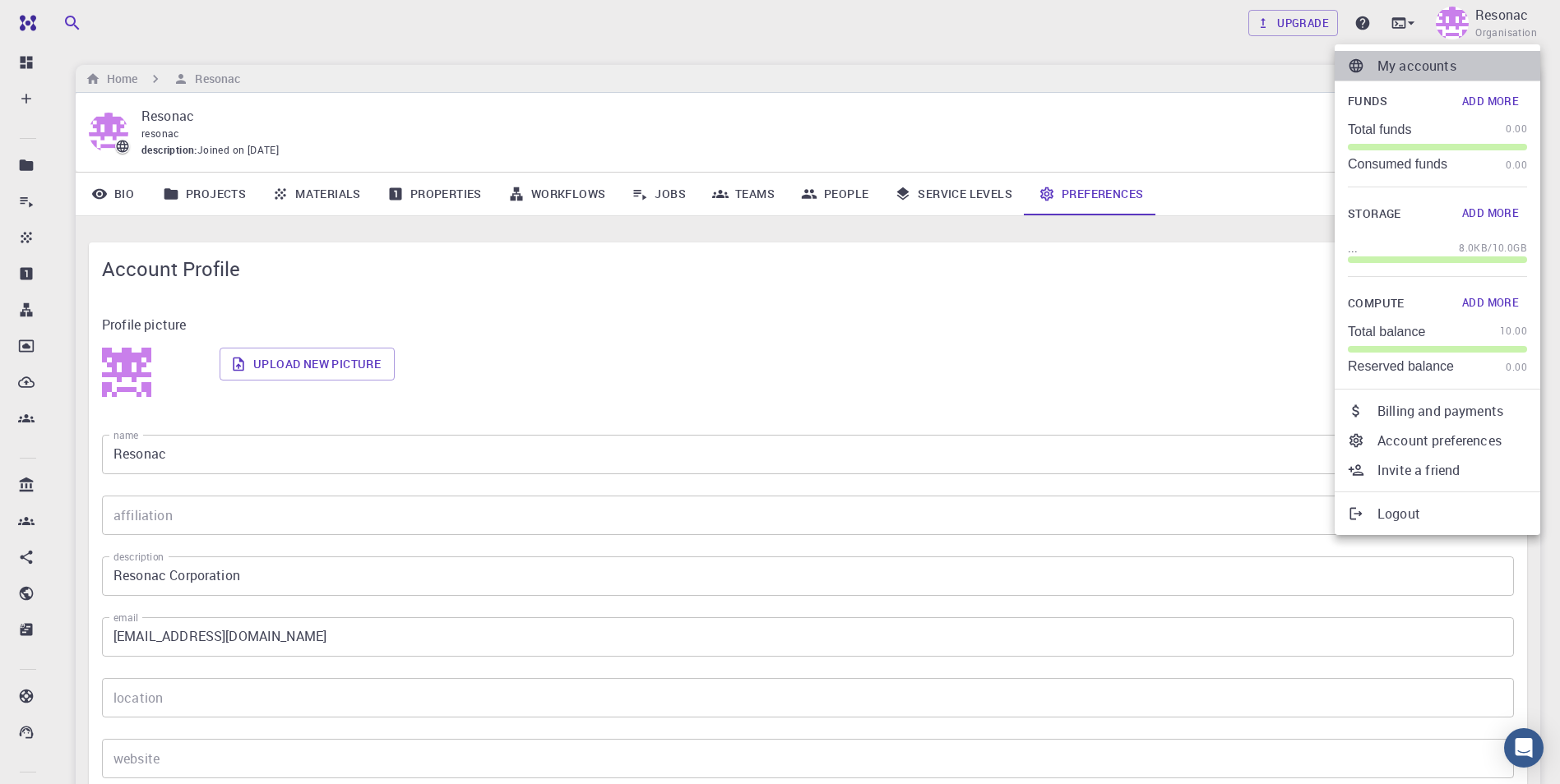
click at [768, 71] on p "My accounts" at bounding box center [1452, 66] width 149 height 20
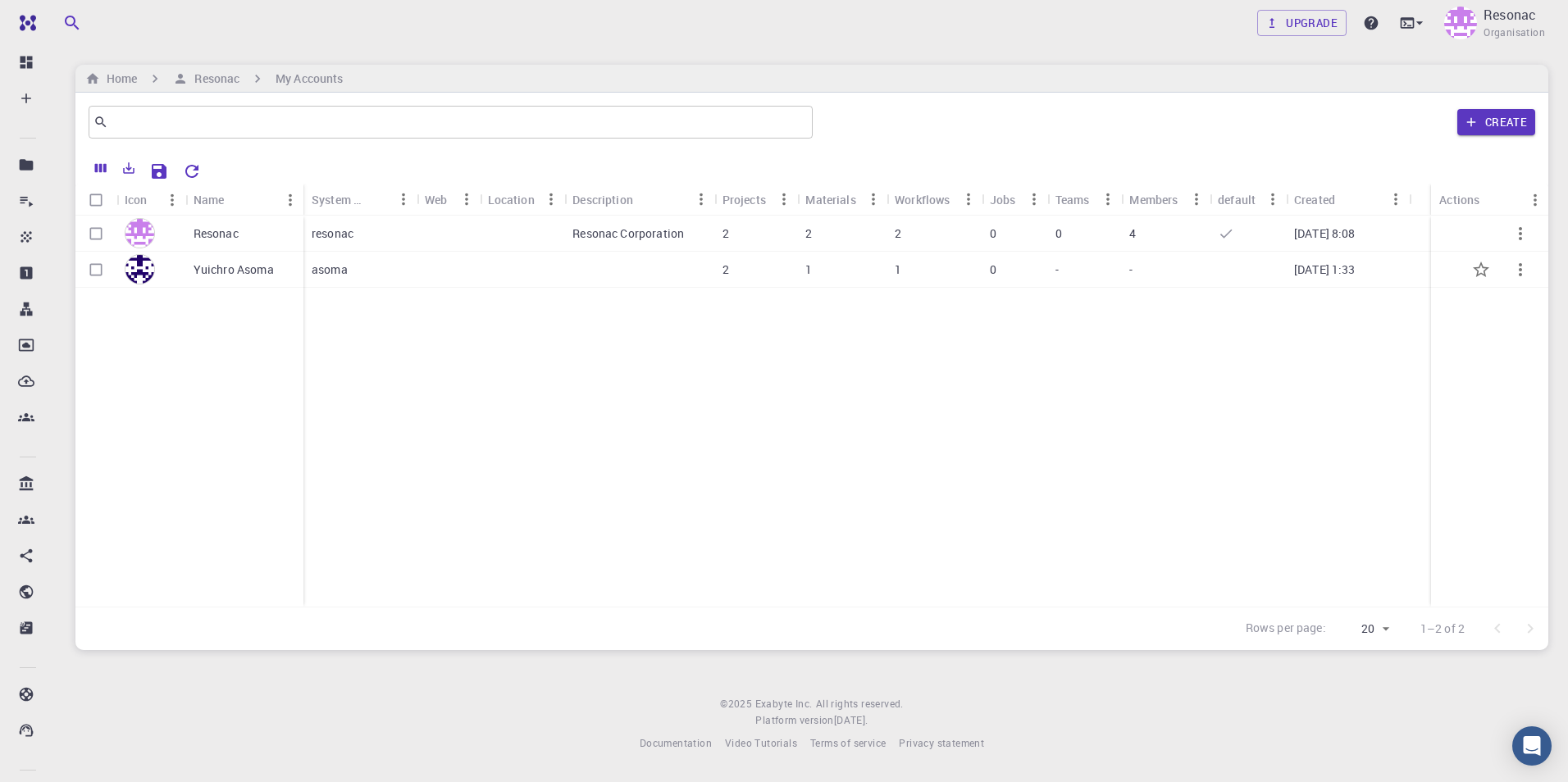
click at [766, 265] on icon "button" at bounding box center [1521, 270] width 20 height 20
click at [221, 264] on div at bounding box center [784, 391] width 1568 height 782
click at [225, 275] on p "Yuichro Asoma" at bounding box center [234, 270] width 81 height 17
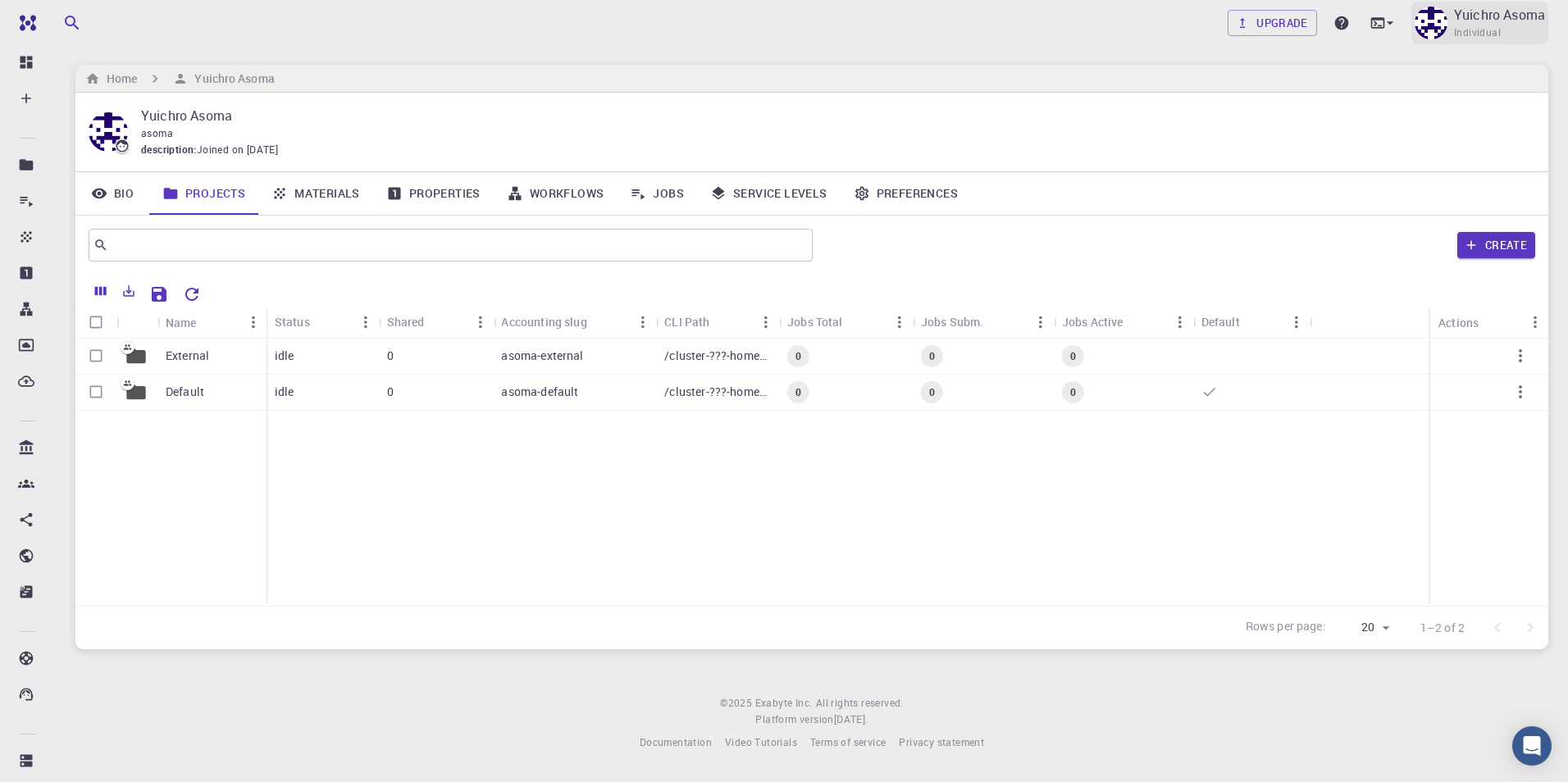
click at [766, 22] on img at bounding box center [1430, 22] width 32 height 32
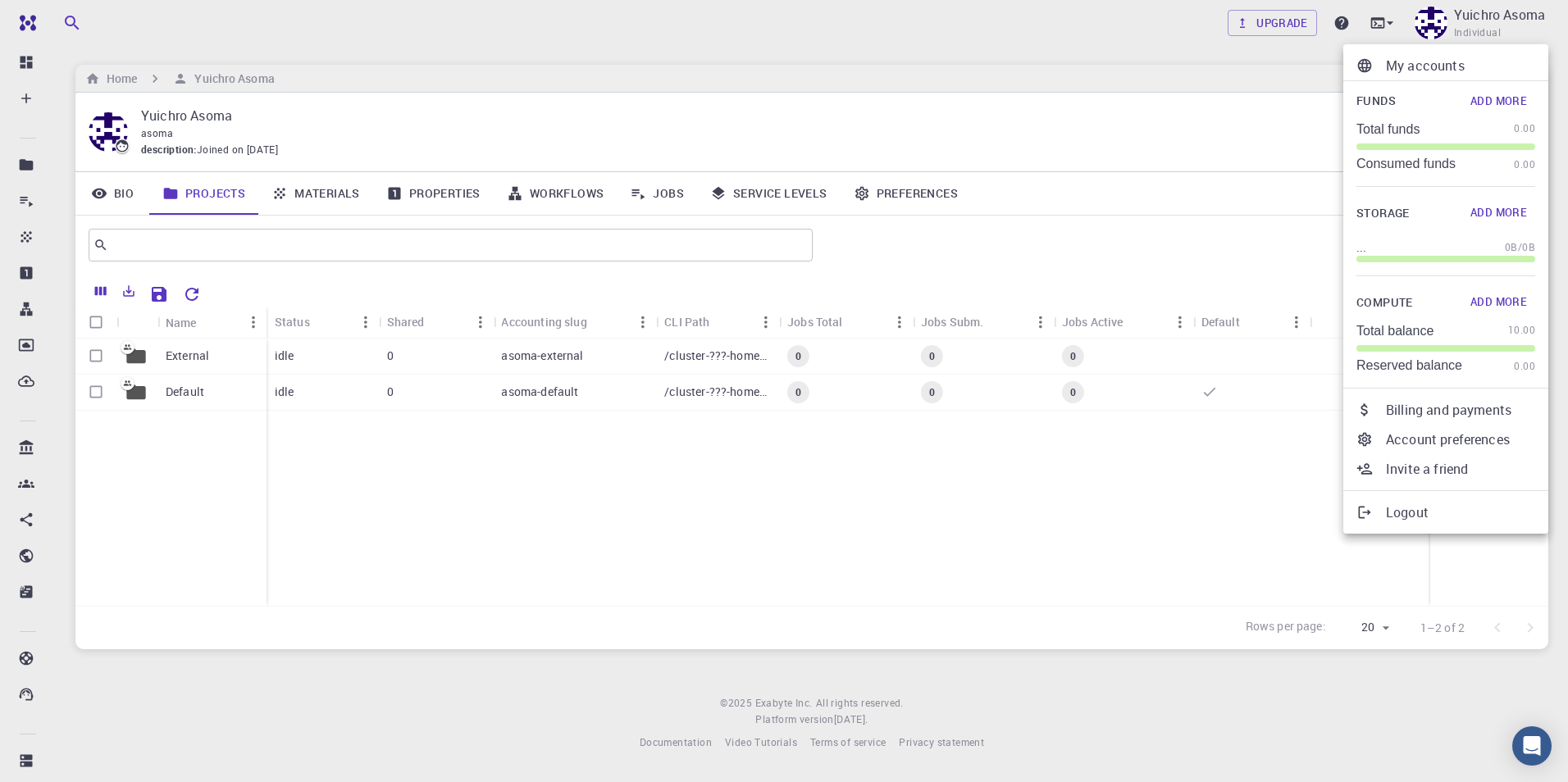
click at [766, 436] on p "Account preferences" at bounding box center [1460, 439] width 149 height 20
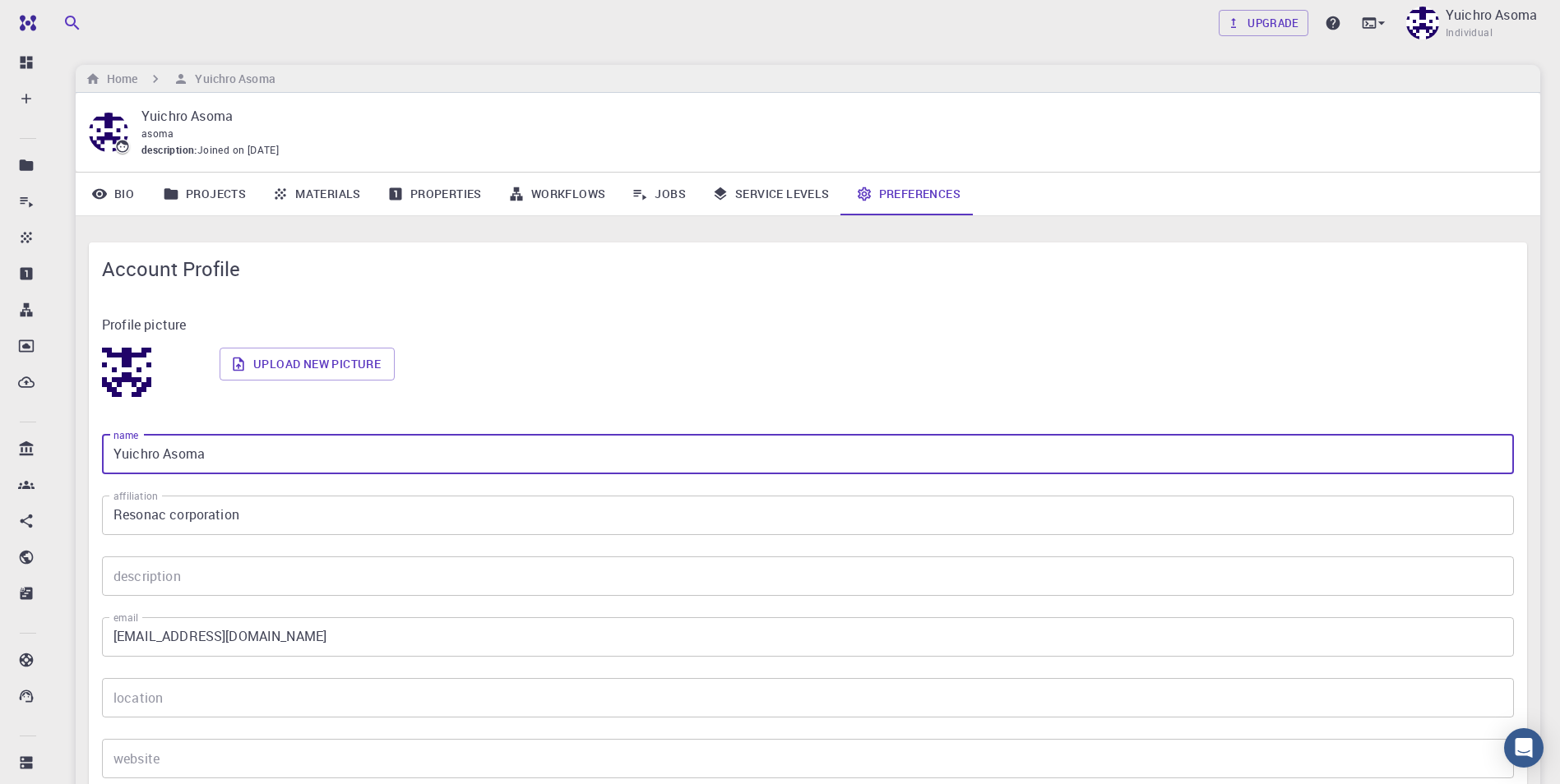
drag, startPoint x: 234, startPoint y: 464, endPoint x: 184, endPoint y: 470, distance: 50.4
click at [234, 466] on input "Yuichro Asoma" at bounding box center [808, 454] width 1412 height 39
click at [145, 453] on input "Yuichro Asoma" at bounding box center [808, 454] width 1412 height 39
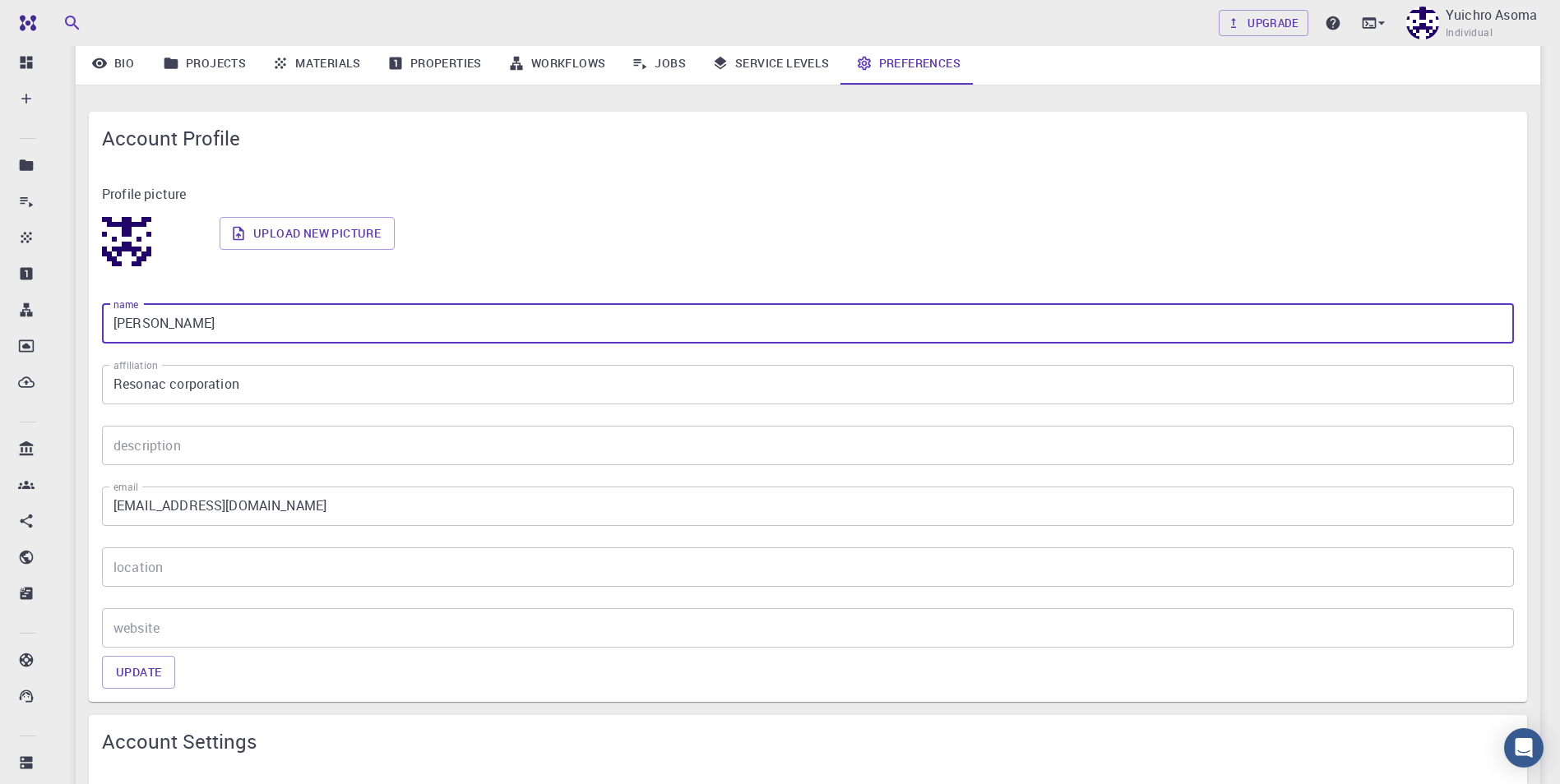
scroll to position [247, 0]
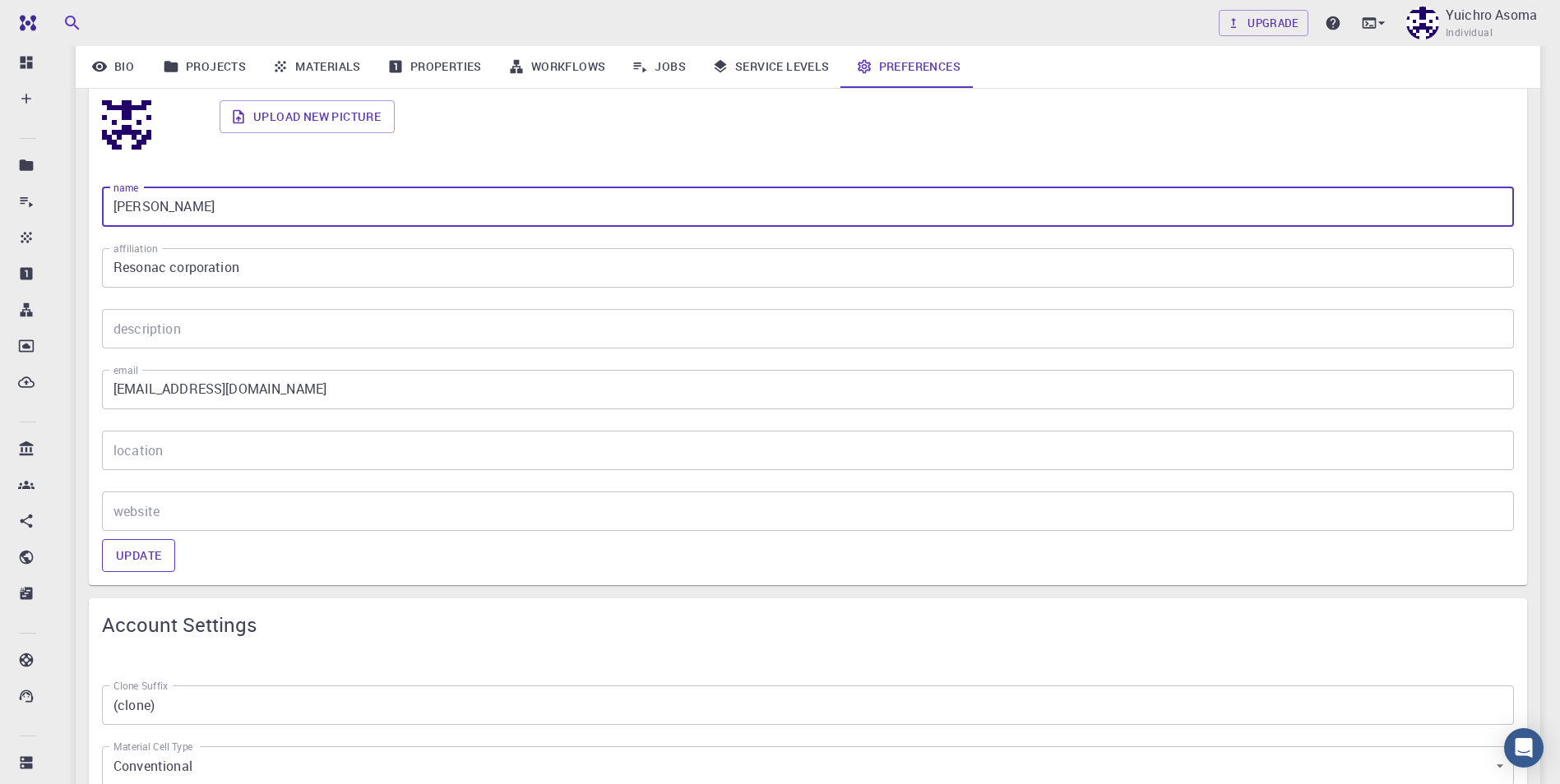
type input "[PERSON_NAME]"
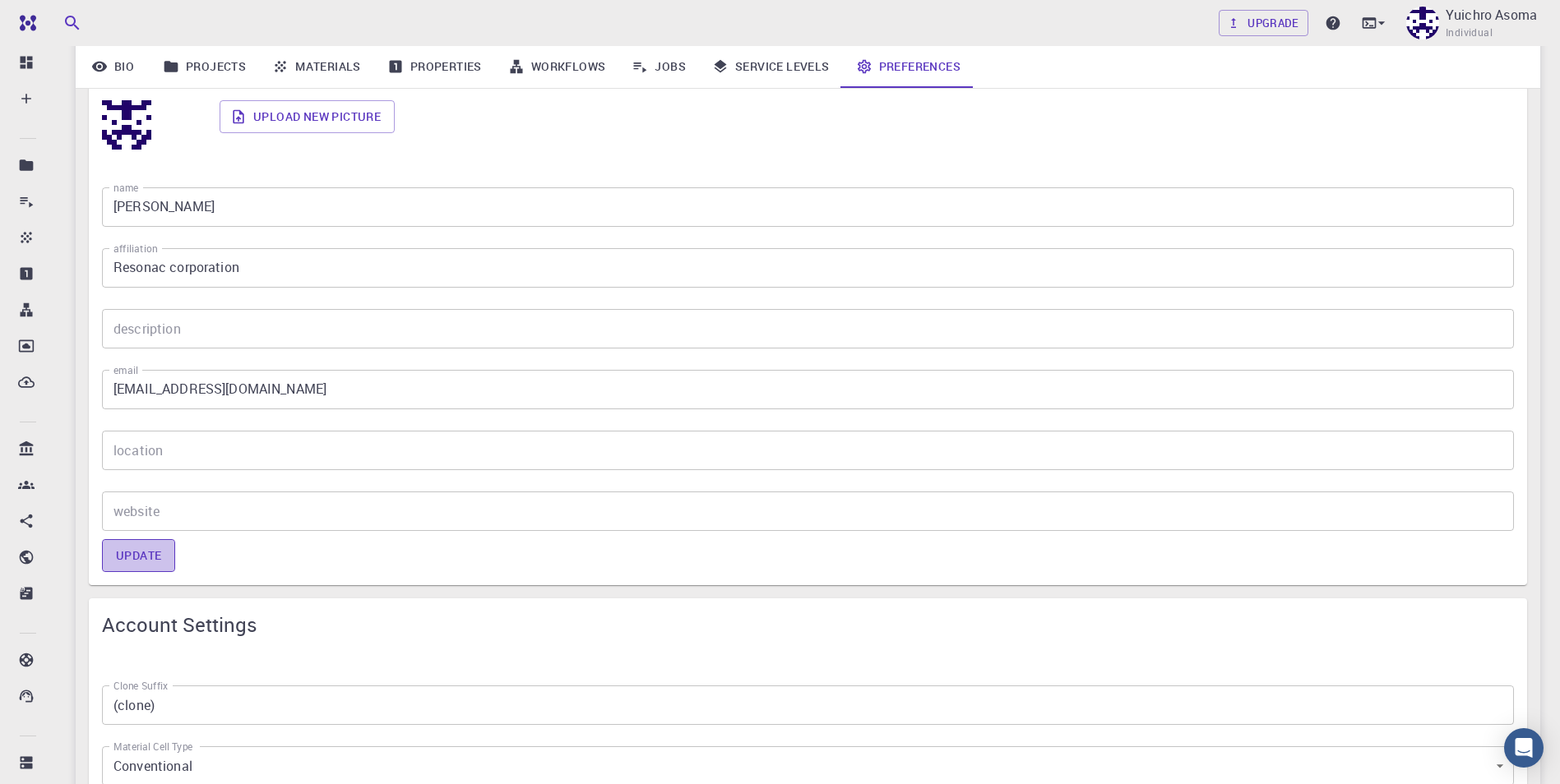
click at [135, 560] on button "Update" at bounding box center [138, 555] width 73 height 33
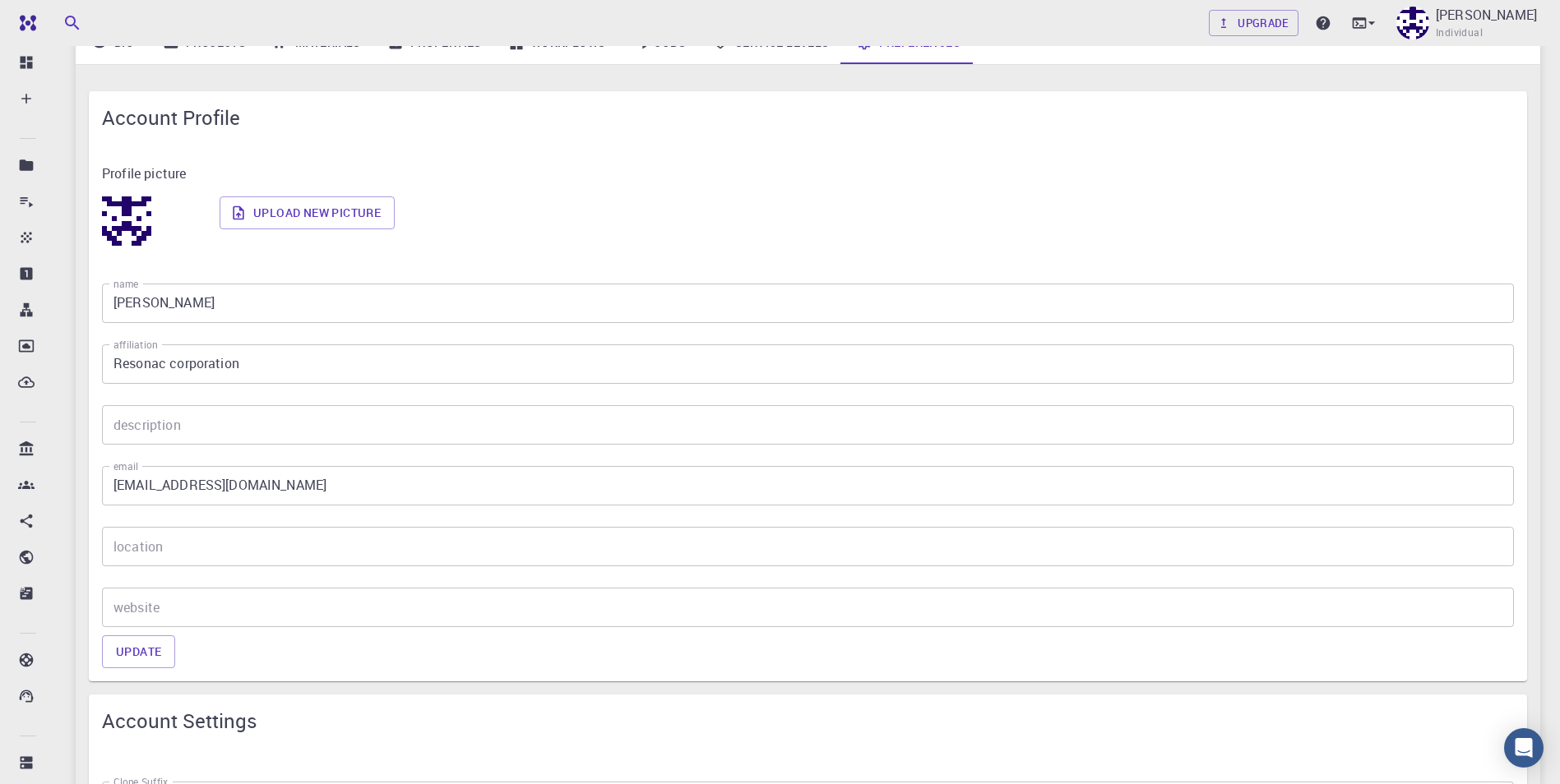
scroll to position [0, 0]
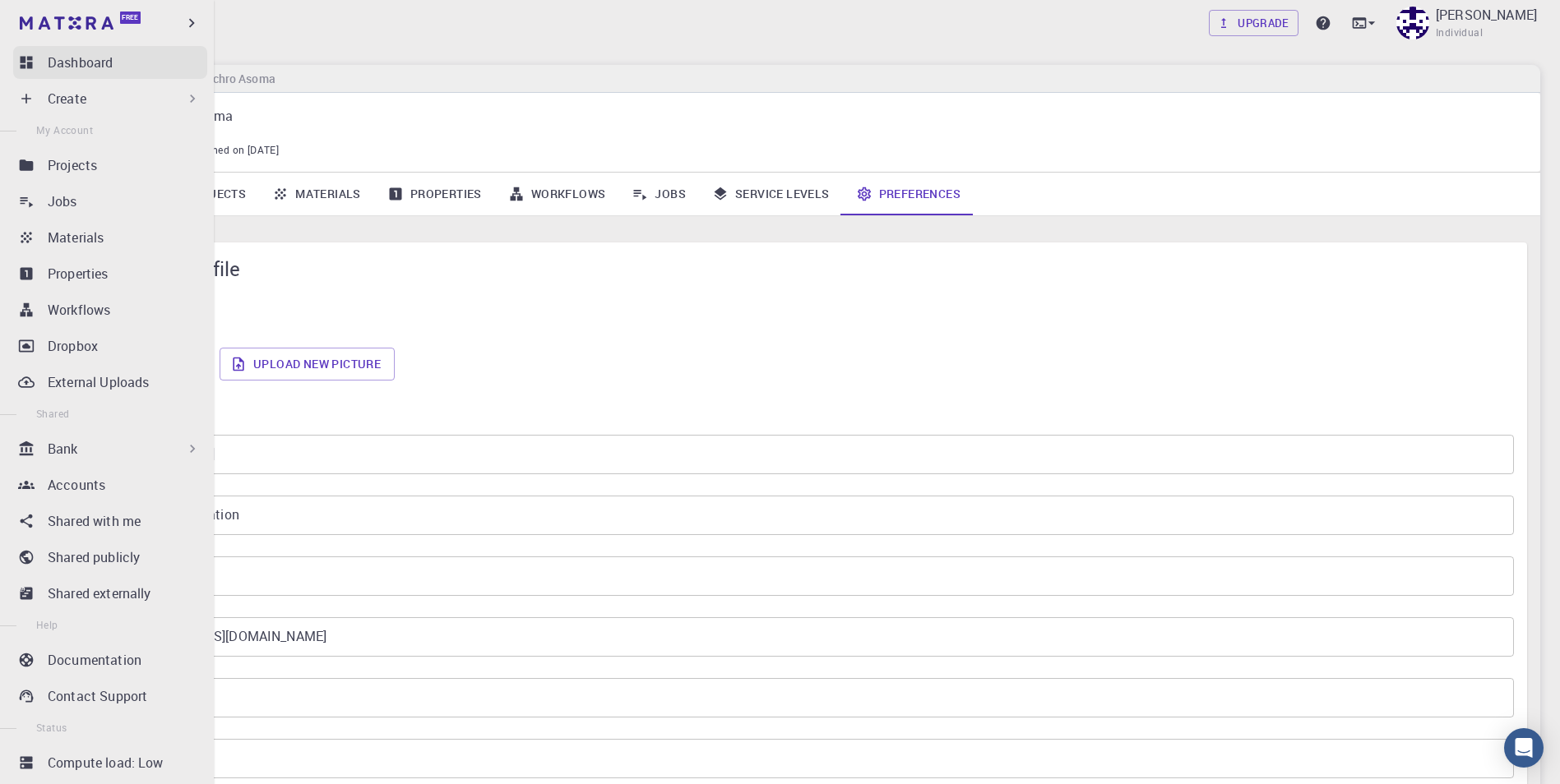
drag, startPoint x: 18, startPoint y: 16, endPoint x: 28, endPoint y: 62, distance: 47.1
click at [18, 16] on link "Free" at bounding box center [82, 23] width 131 height 27
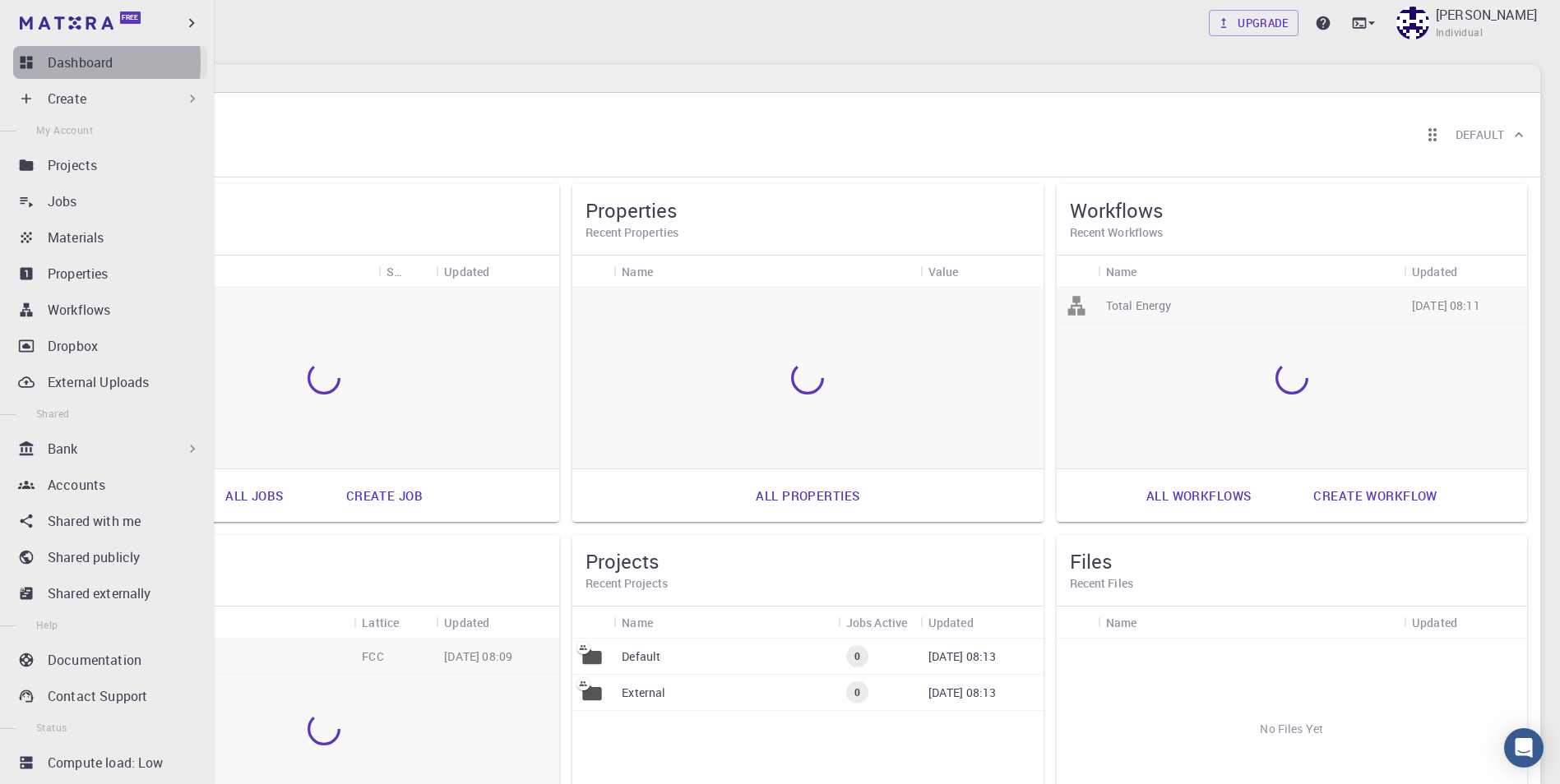
click at [28, 62] on icon at bounding box center [27, 63] width 17 height 17
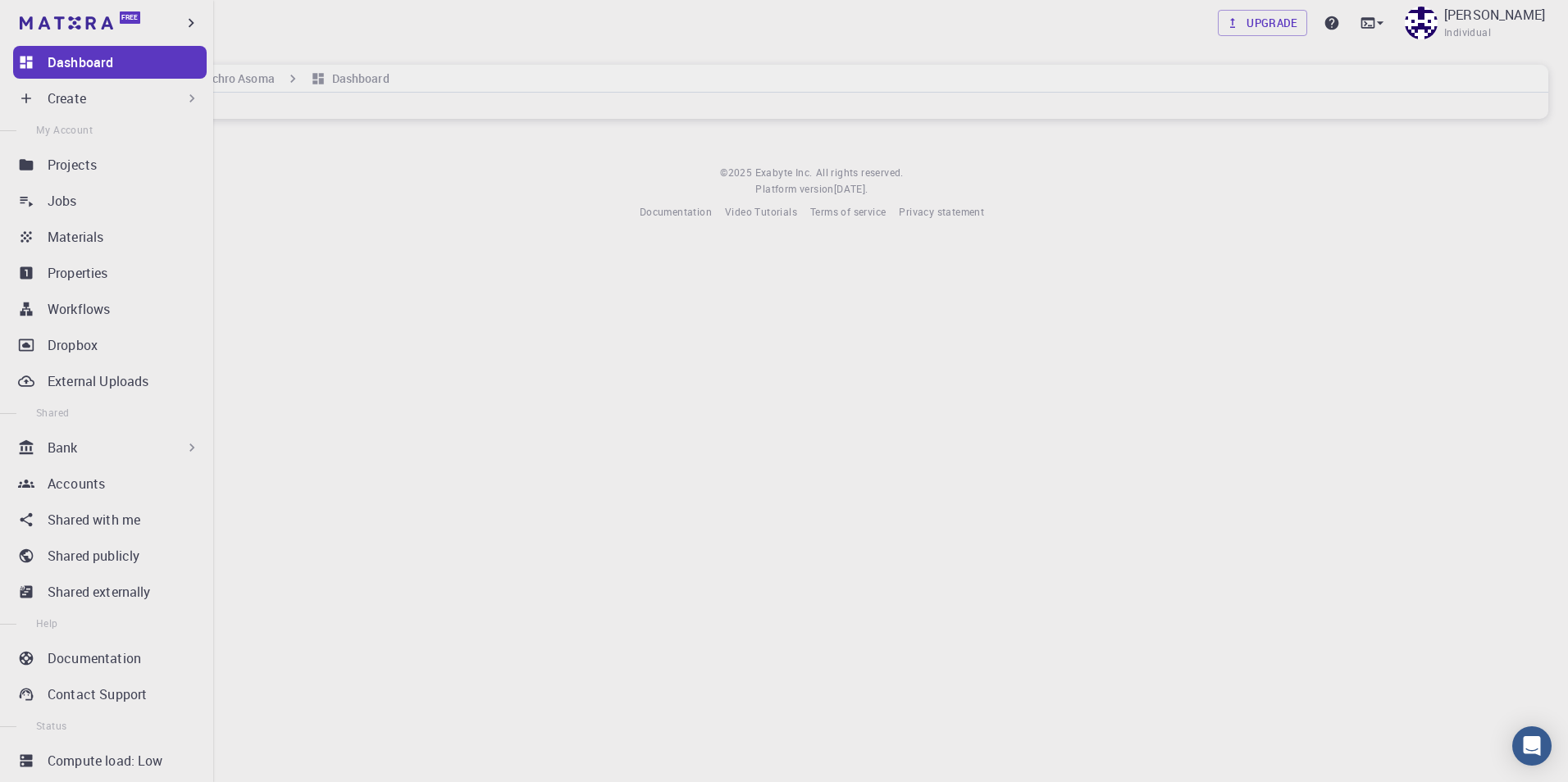
click at [29, 4] on div "Free" at bounding box center [106, 22] width 213 height 46
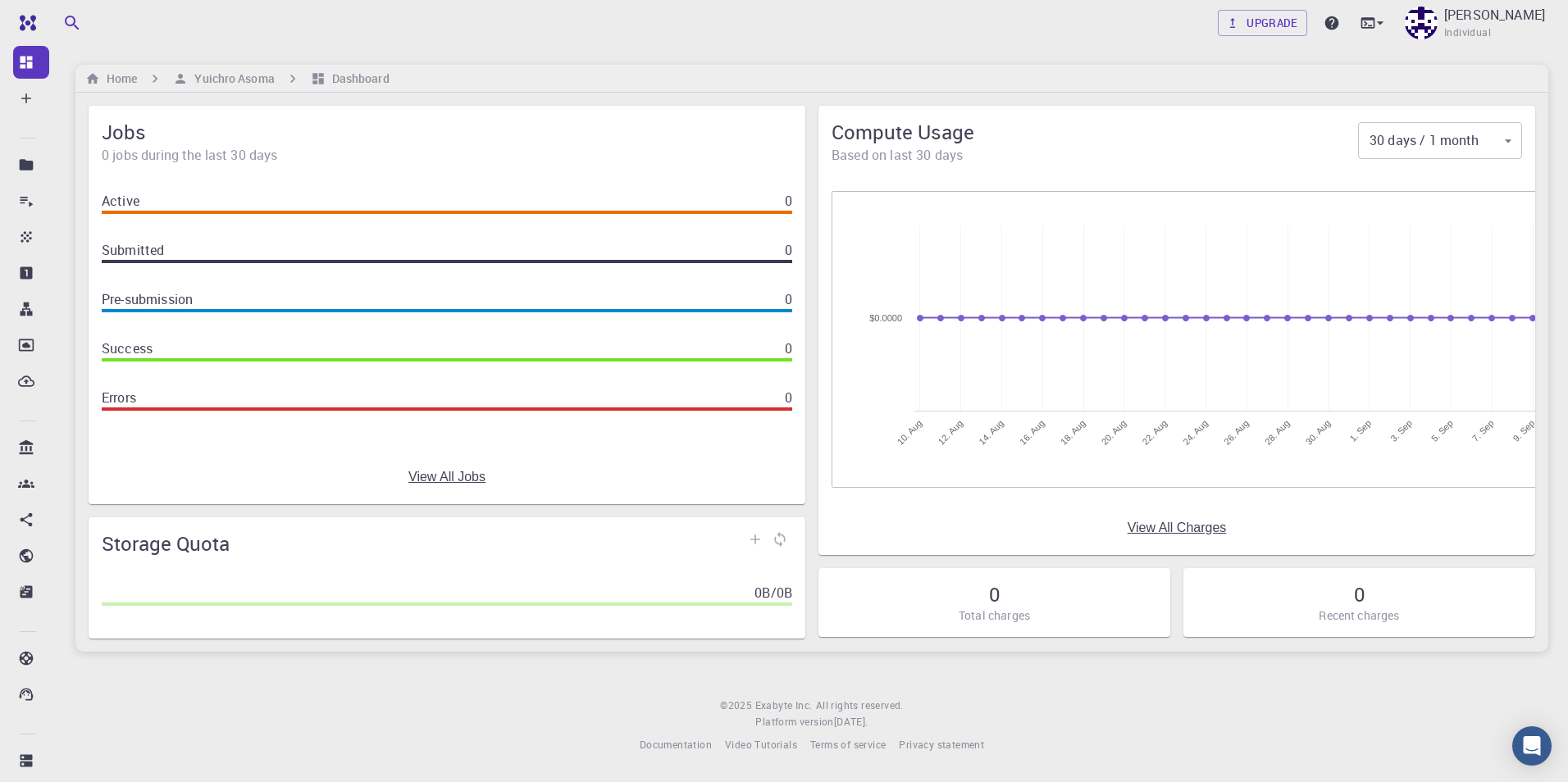
click at [596, 20] on div "Upgrade [PERSON_NAME] Individual" at bounding box center [812, 22] width 1512 height 42
click at [675, 37] on div "Upgrade [PERSON_NAME] Individual" at bounding box center [812, 22] width 1512 height 42
click at [124, 80] on h6 "Home" at bounding box center [118, 79] width 37 height 18
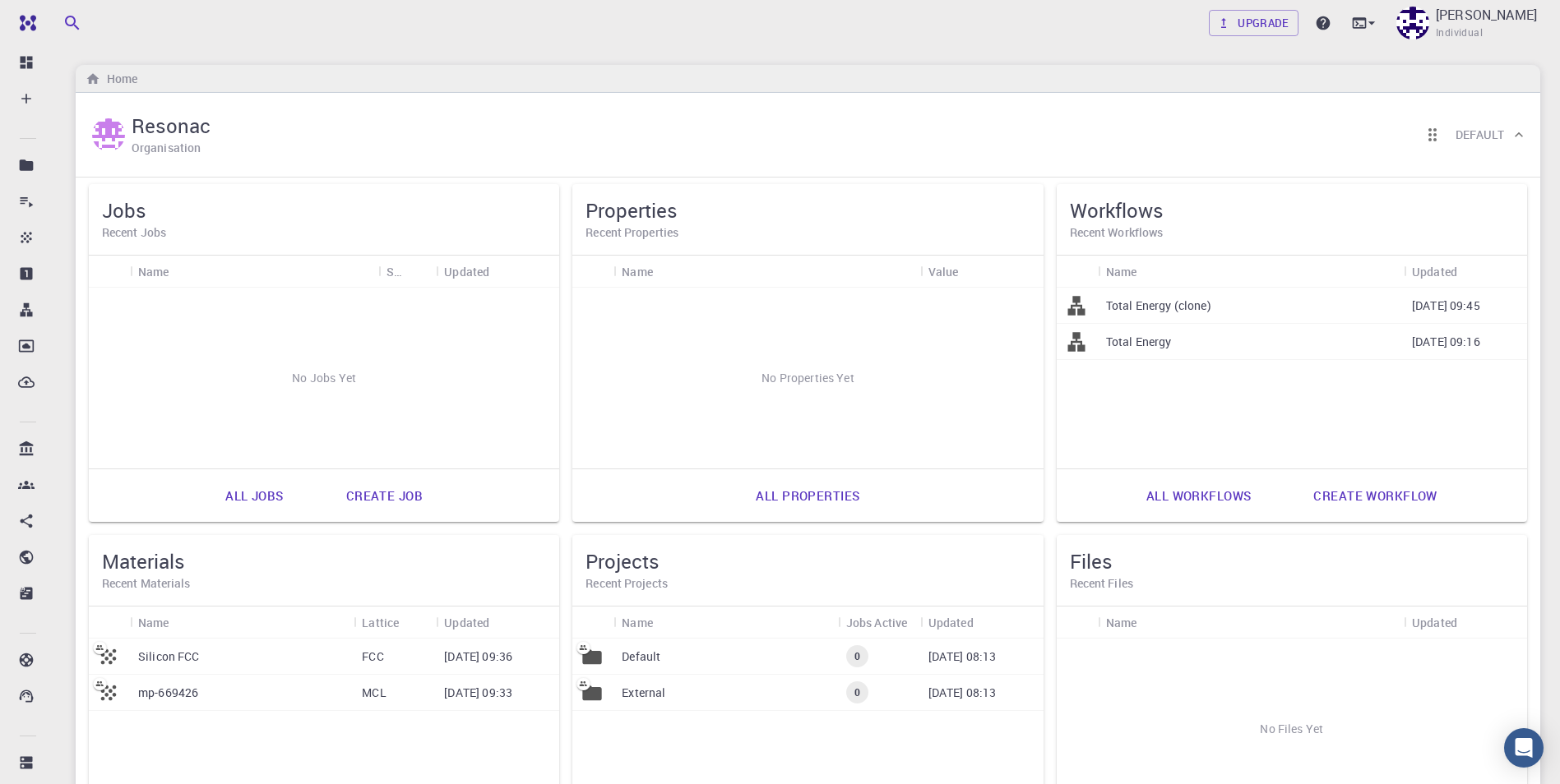
click at [768, 20] on div "Upgrade [PERSON_NAME] Individual" at bounding box center [808, 23] width 1504 height 43
click at [768, 25] on icon at bounding box center [1371, 23] width 17 height 17
click at [768, 36] on div at bounding box center [780, 392] width 1560 height 784
click at [768, 25] on span "Individual" at bounding box center [1459, 33] width 47 height 17
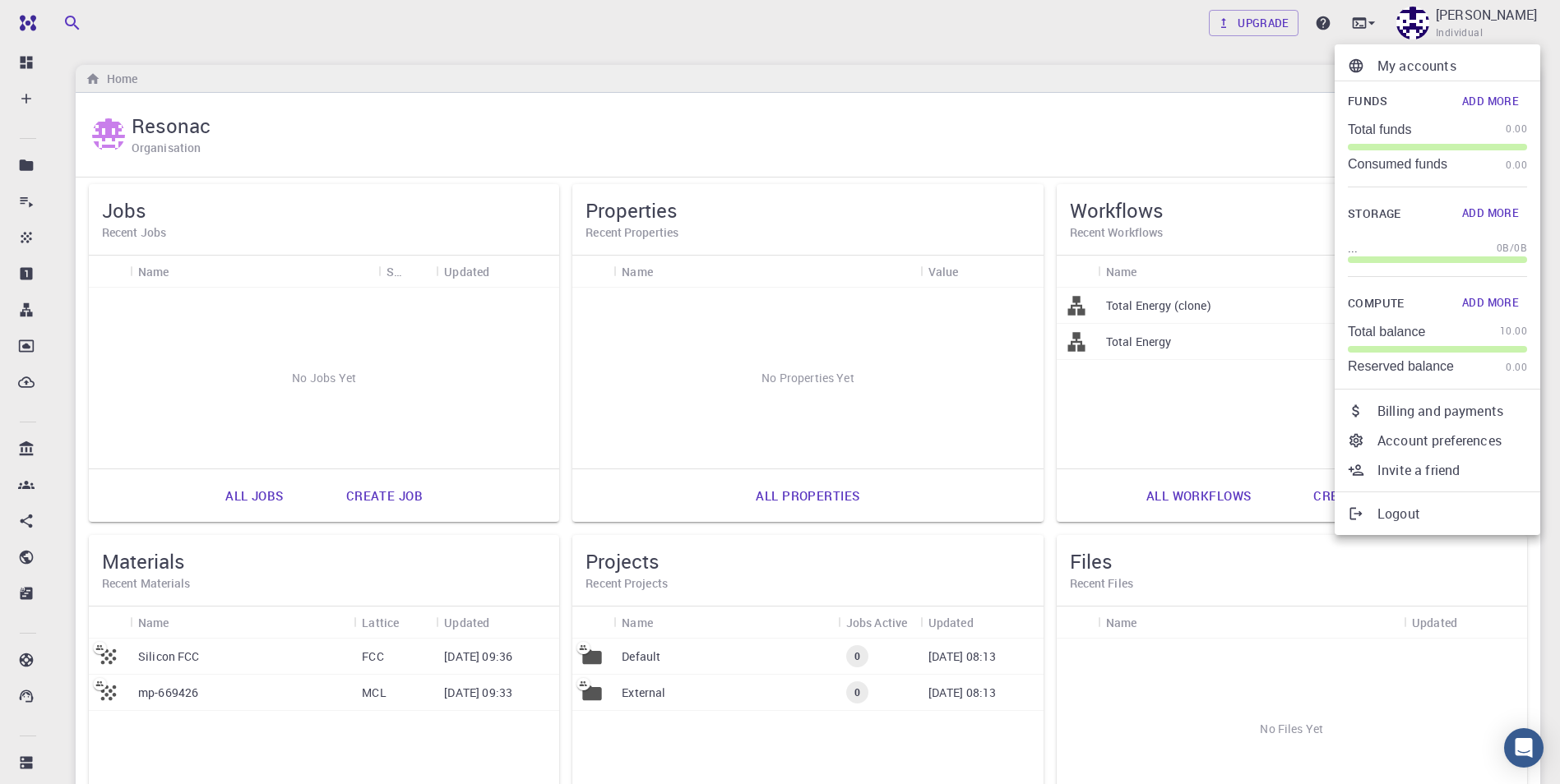
click at [768, 507] on p "Logout" at bounding box center [1452, 514] width 149 height 20
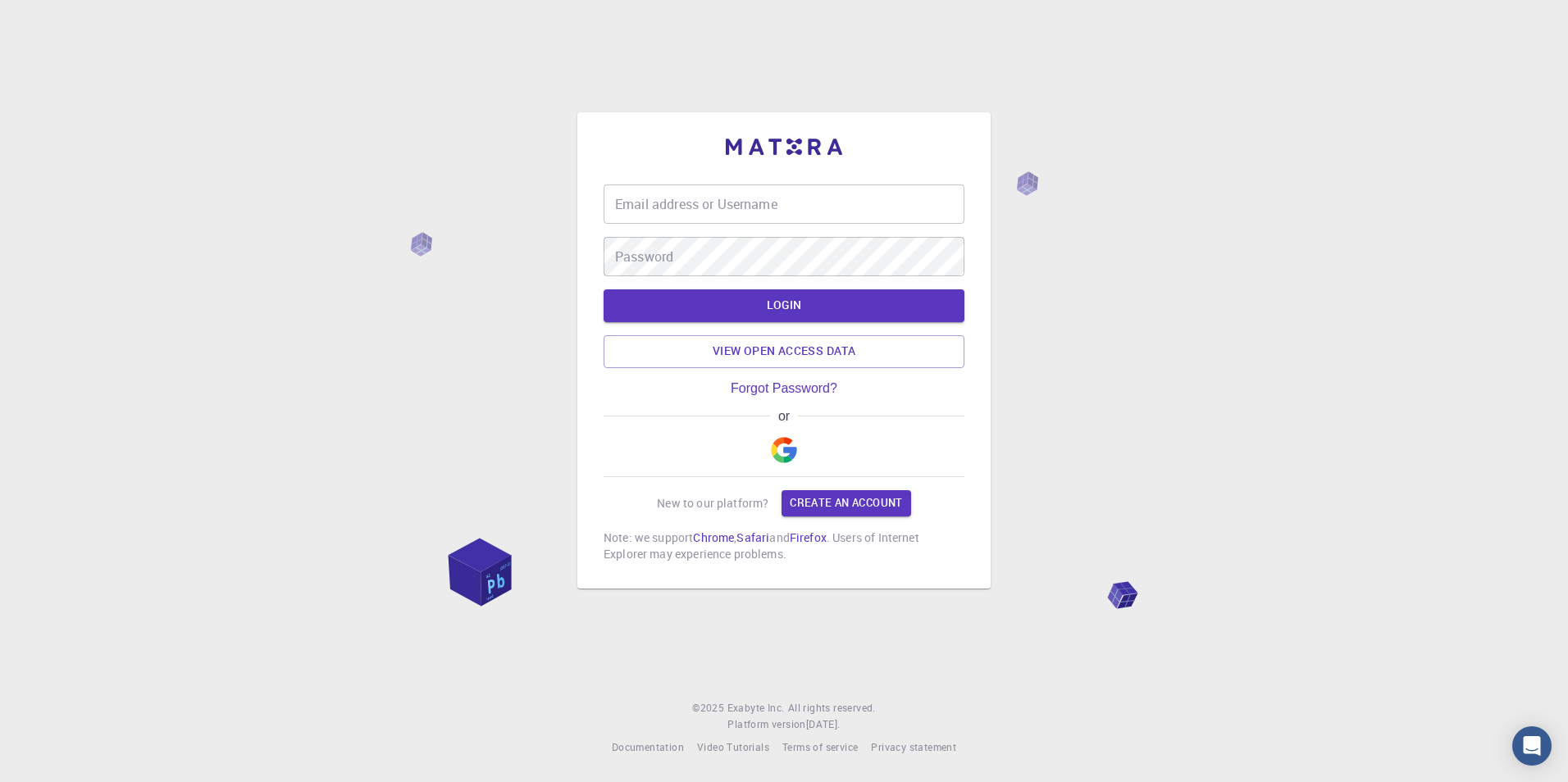
type input "asoma"
